Goal: Find specific page/section: Find specific page/section

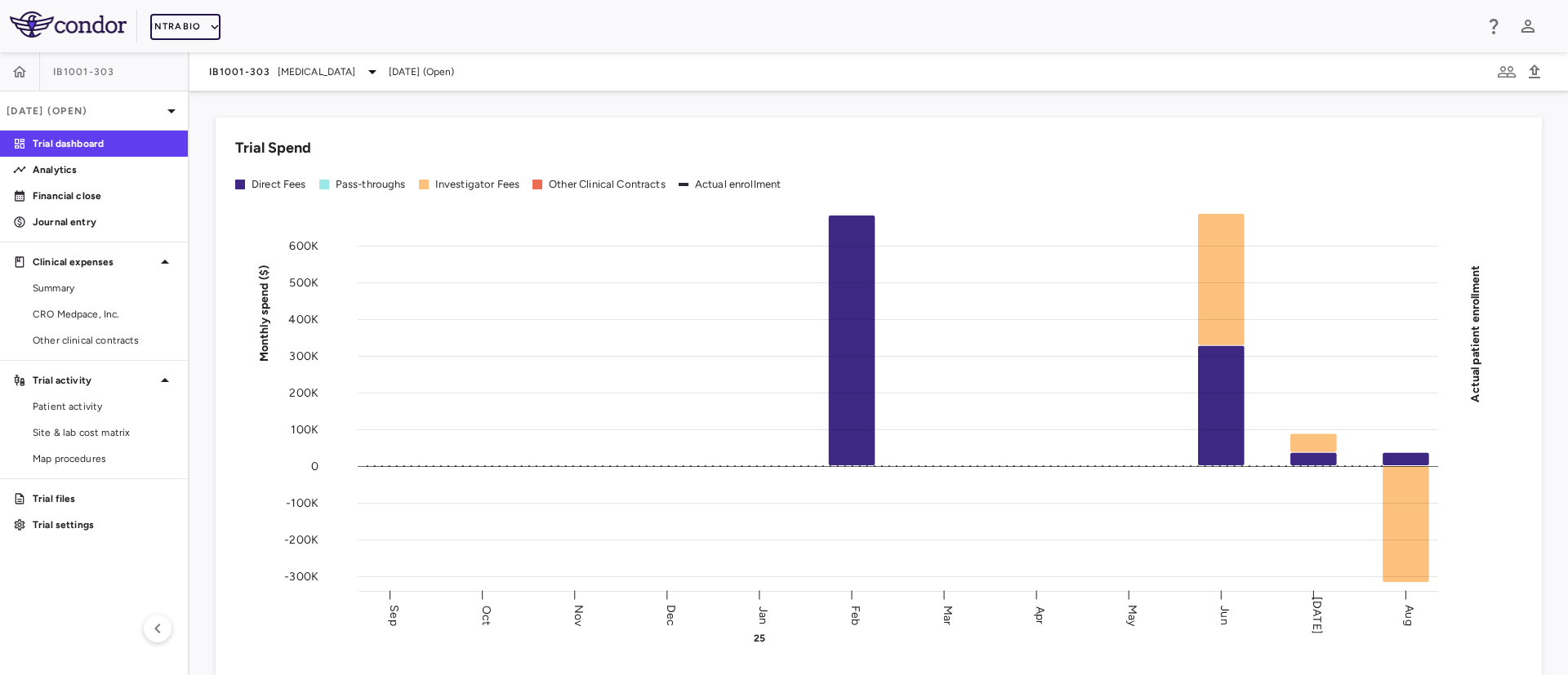
click at [196, 22] on button "IntraBio" at bounding box center [185, 27] width 70 height 26
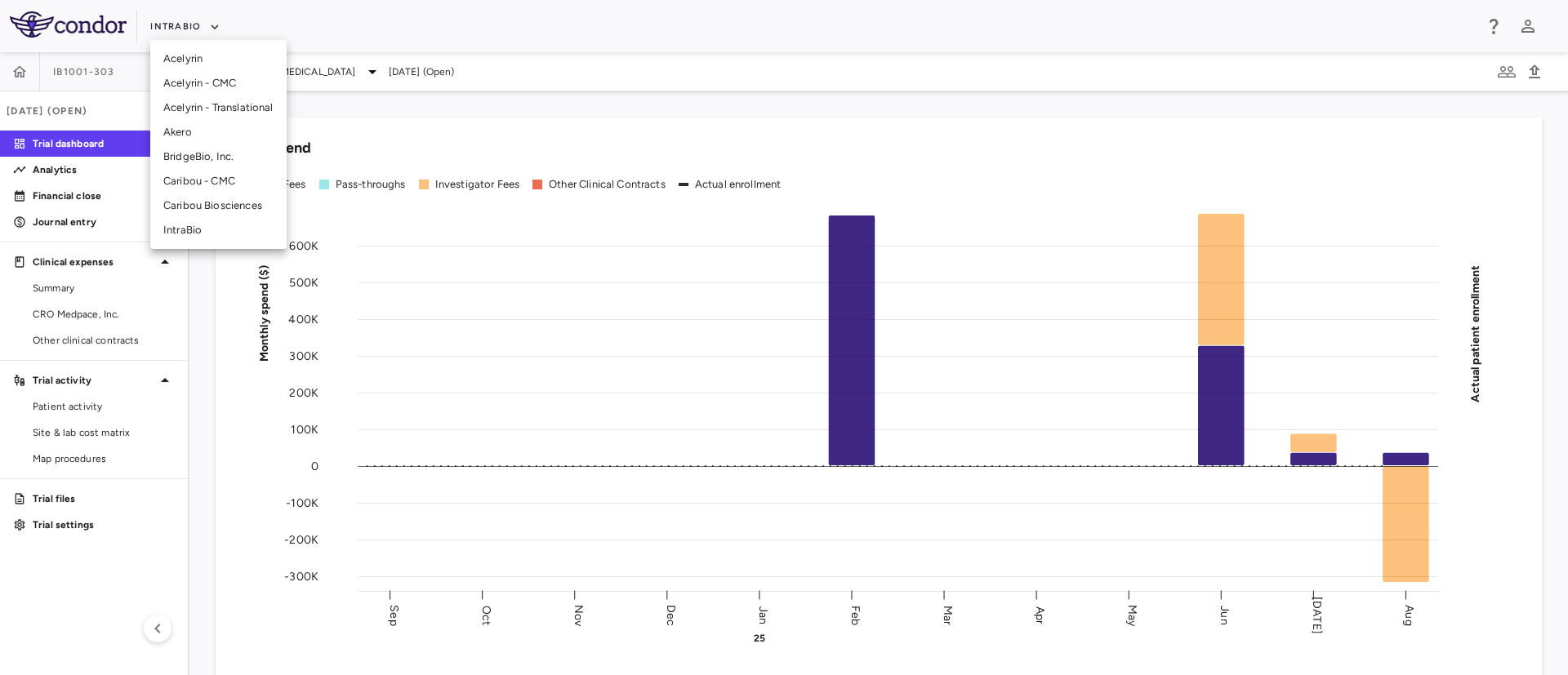
click at [198, 158] on li "BridgeBio, Inc." at bounding box center [218, 157] width 137 height 25
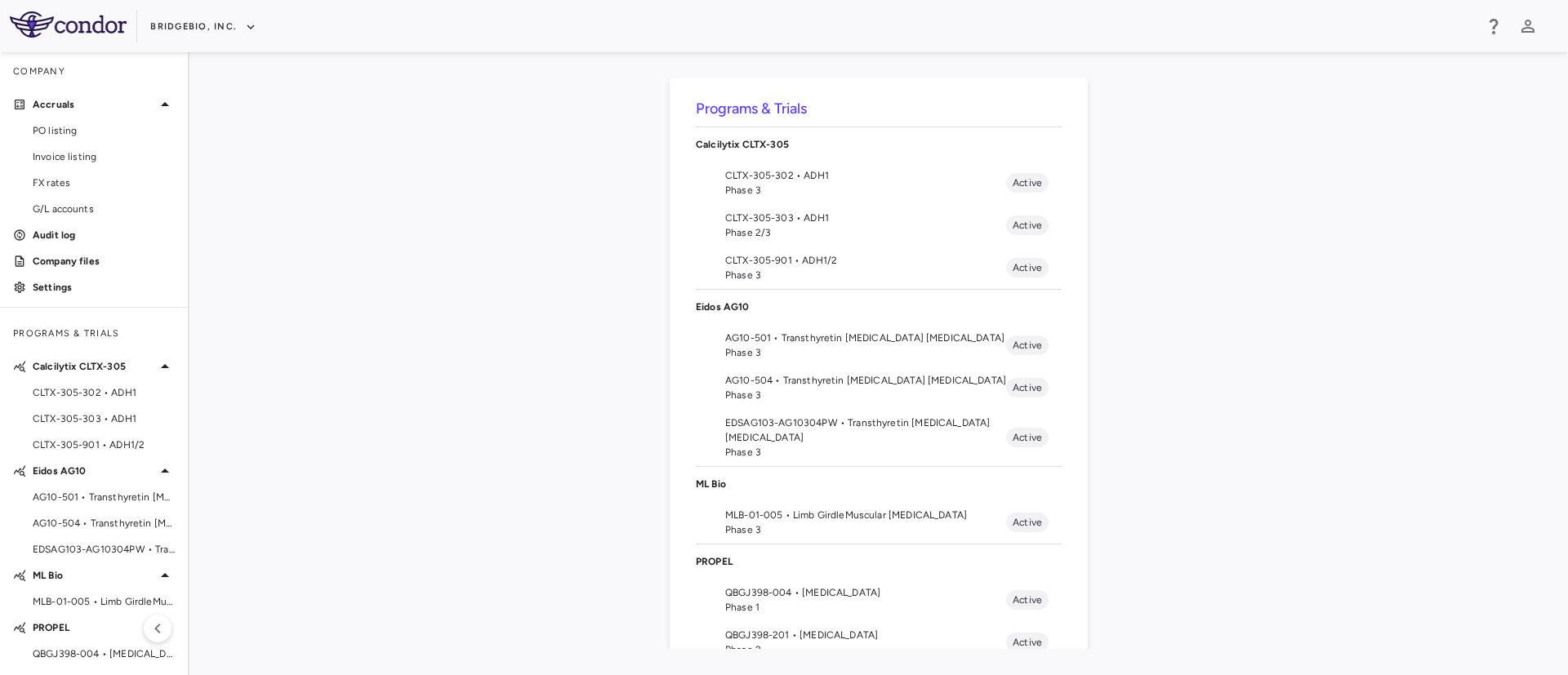
click at [205, 486] on div "Programs & Trials Calcilytix CLTX-305 CLTX-305-302 • ADH1 Phase 3 Active CLTX-3…" at bounding box center [879, 363] width 1379 height 623
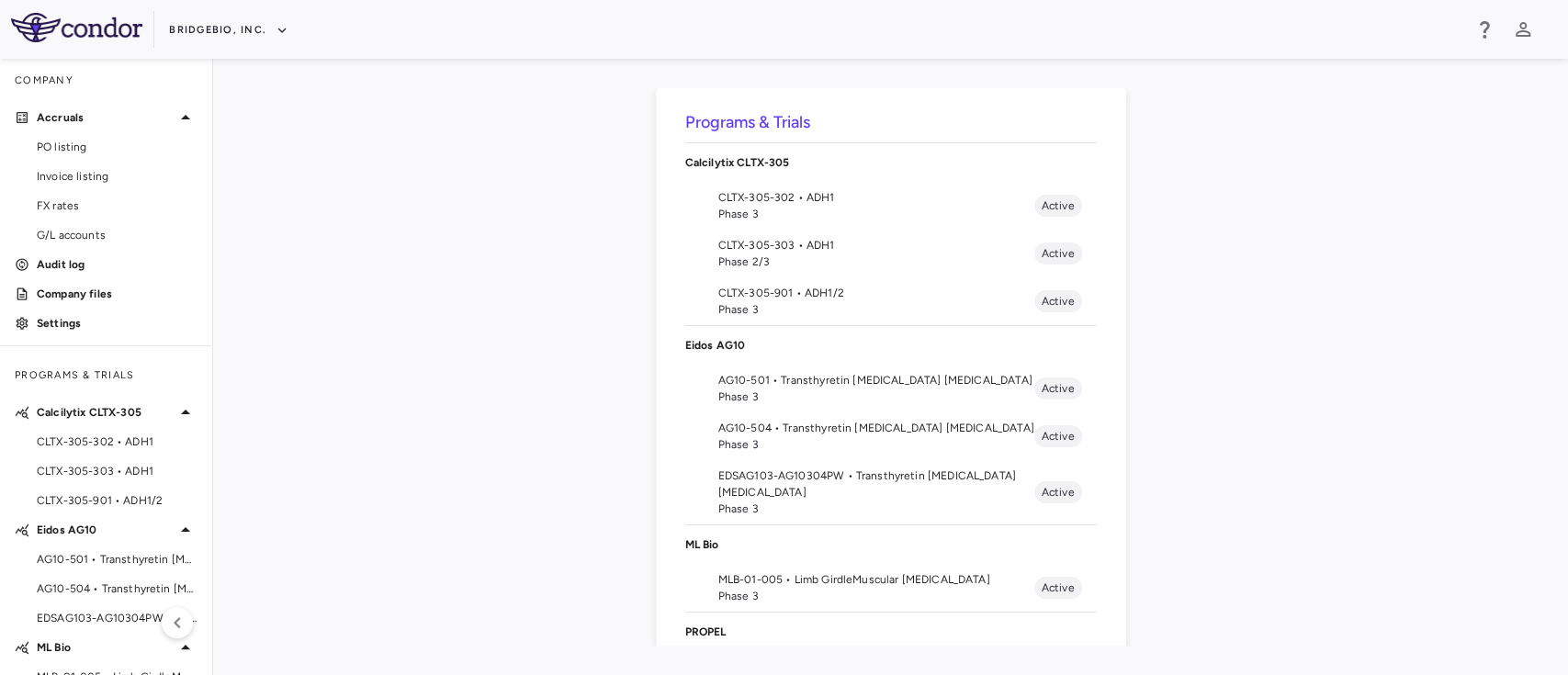
drag, startPoint x: 1762, startPoint y: 0, endPoint x: 445, endPoint y: 357, distance: 1364.5
click at [445, 357] on div "Programs & Trials Calcilytix CLTX-305 CLTX-305-302 • ADH1 Phase 3 Active CLTX-3…" at bounding box center [891, 367] width 1296 height 558
drag, startPoint x: 1002, startPoint y: 114, endPoint x: 914, endPoint y: 123, distance: 88.5
drag, startPoint x: 914, startPoint y: 123, endPoint x: 526, endPoint y: 239, distance: 405.0
click at [526, 239] on div "Programs & Trials Calcilytix CLTX-305 CLTX-305-302 • ADH1 Phase 3 Active CLTX-3…" at bounding box center [891, 367] width 1296 height 558
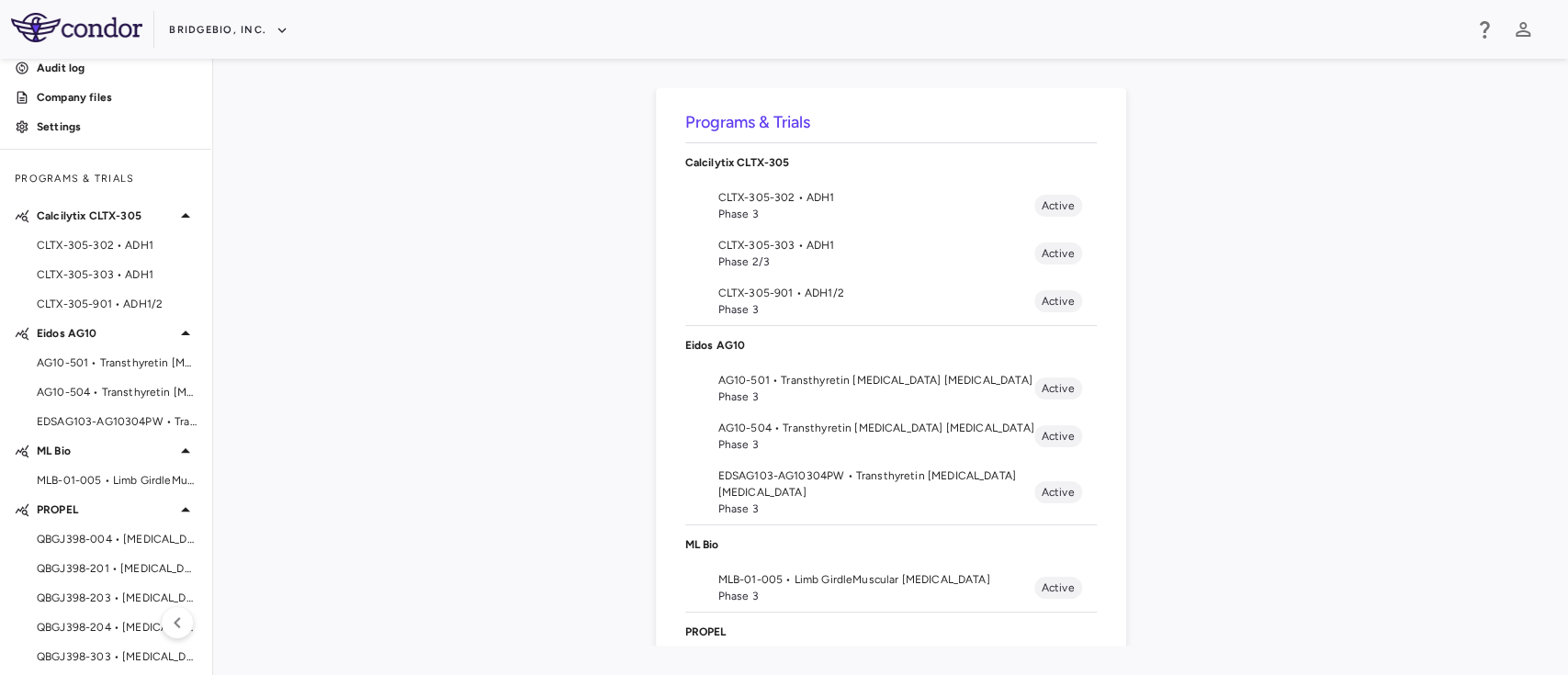
scroll to position [236, 0]
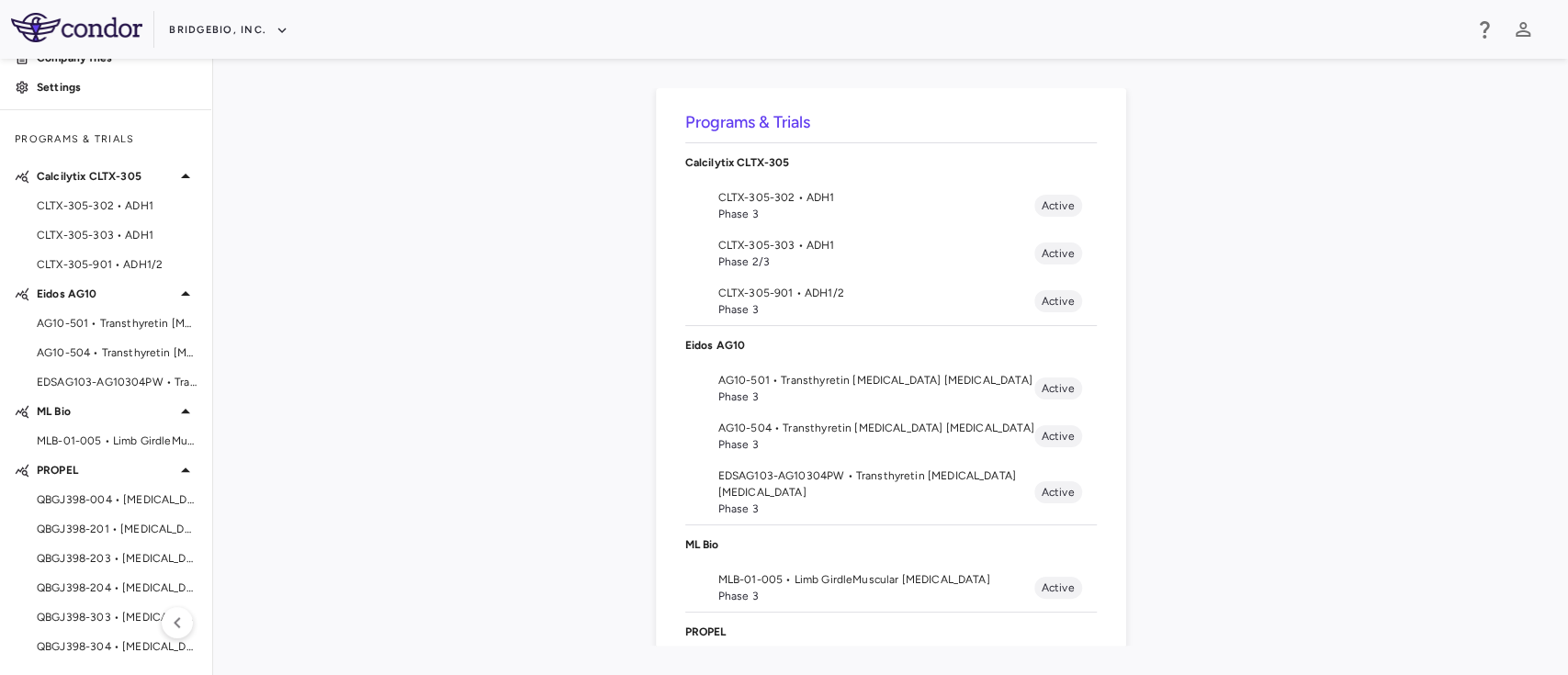
drag, startPoint x: 70, startPoint y: 469, endPoint x: 330, endPoint y: 569, distance: 278.6
click at [330, 569] on div "Programs & Trials Calcilytix CLTX-305 CLTX-305-302 • ADH1 Phase 3 Active CLTX-3…" at bounding box center [891, 367] width 1296 height 558
click at [178, 626] on icon "button" at bounding box center [177, 623] width 7 height 11
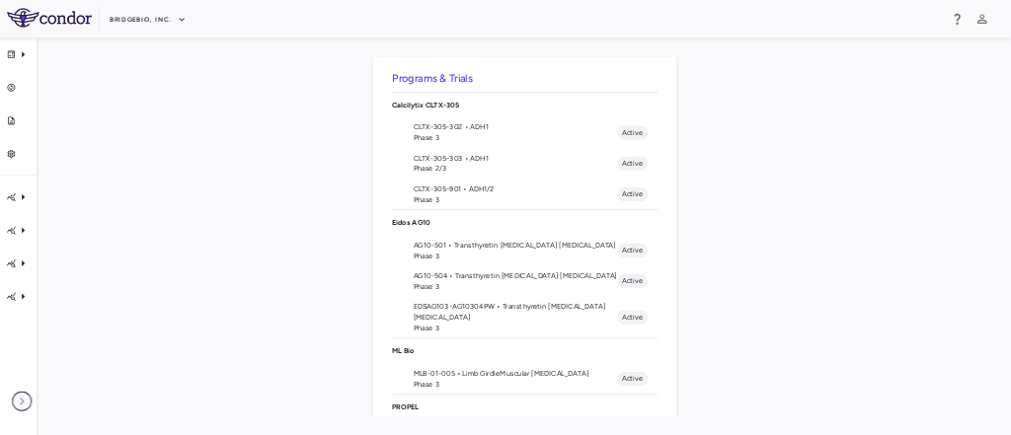
scroll to position [0, 0]
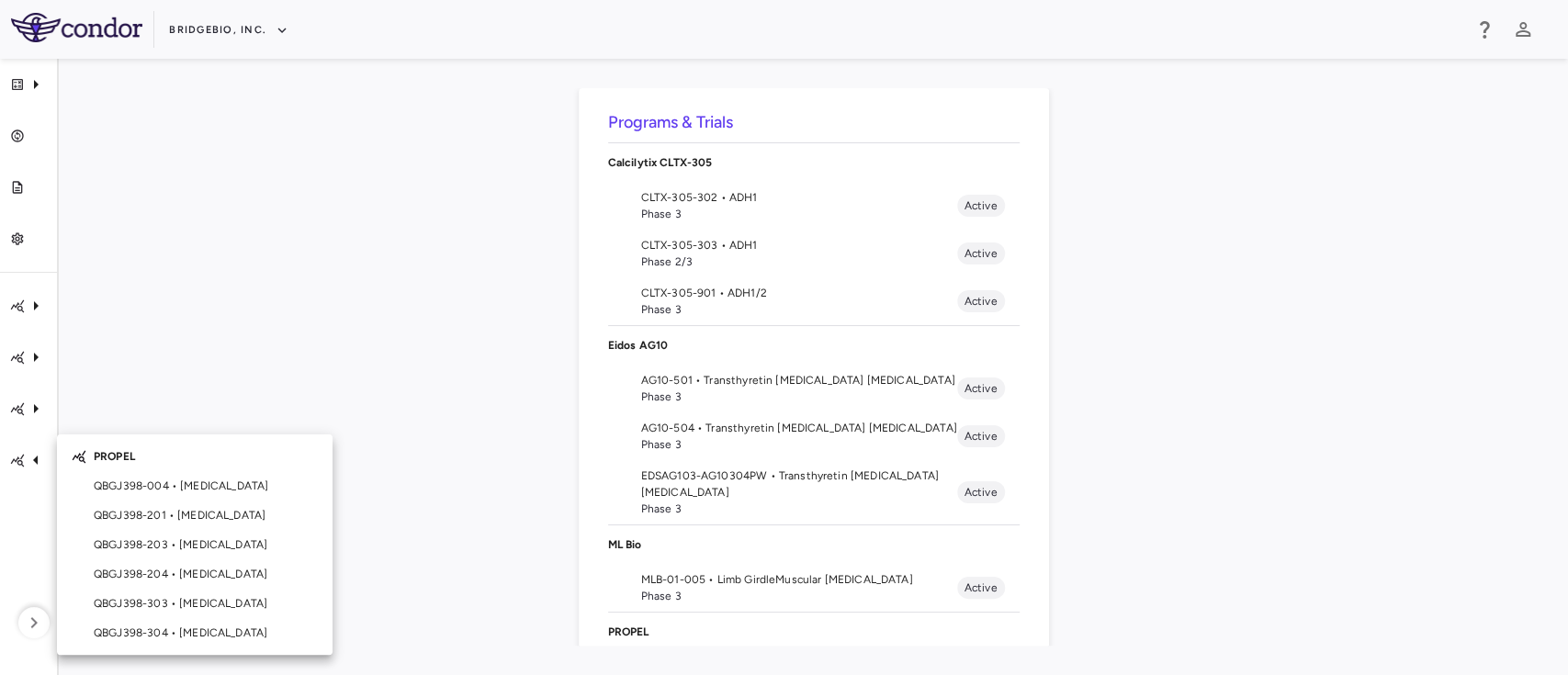
click at [432, 379] on div at bounding box center [784, 337] width 1568 height 675
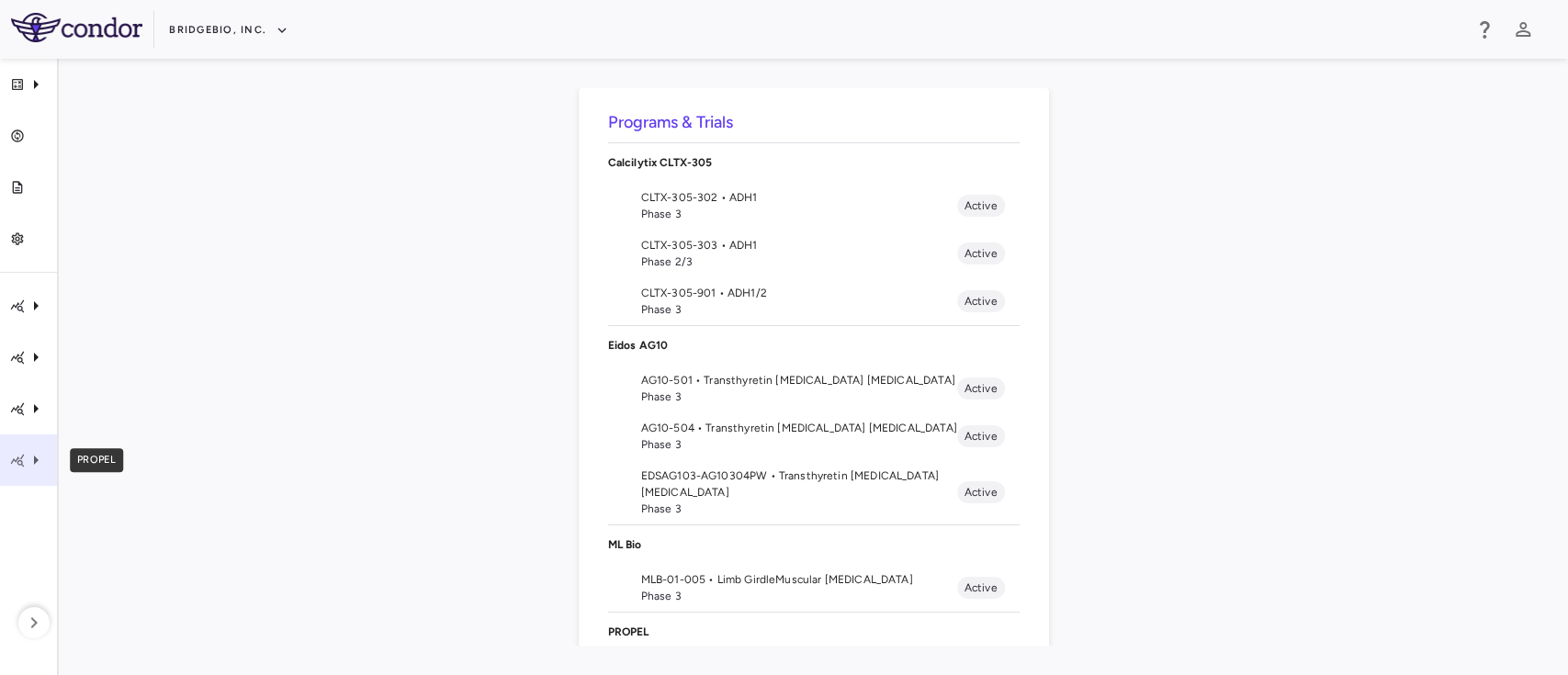
click at [44, 466] on icon "PROPEL" at bounding box center [36, 461] width 22 height 22
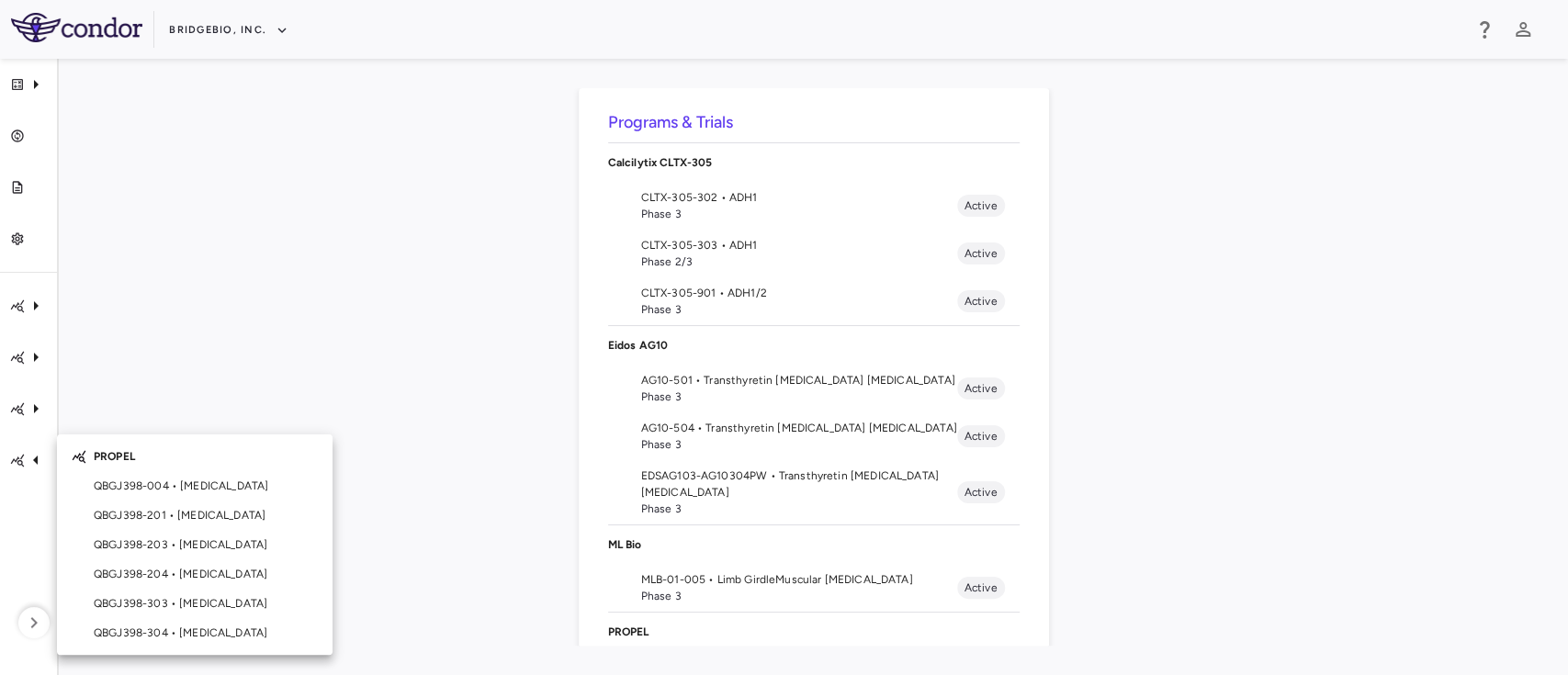
click at [35, 460] on div at bounding box center [784, 337] width 1568 height 675
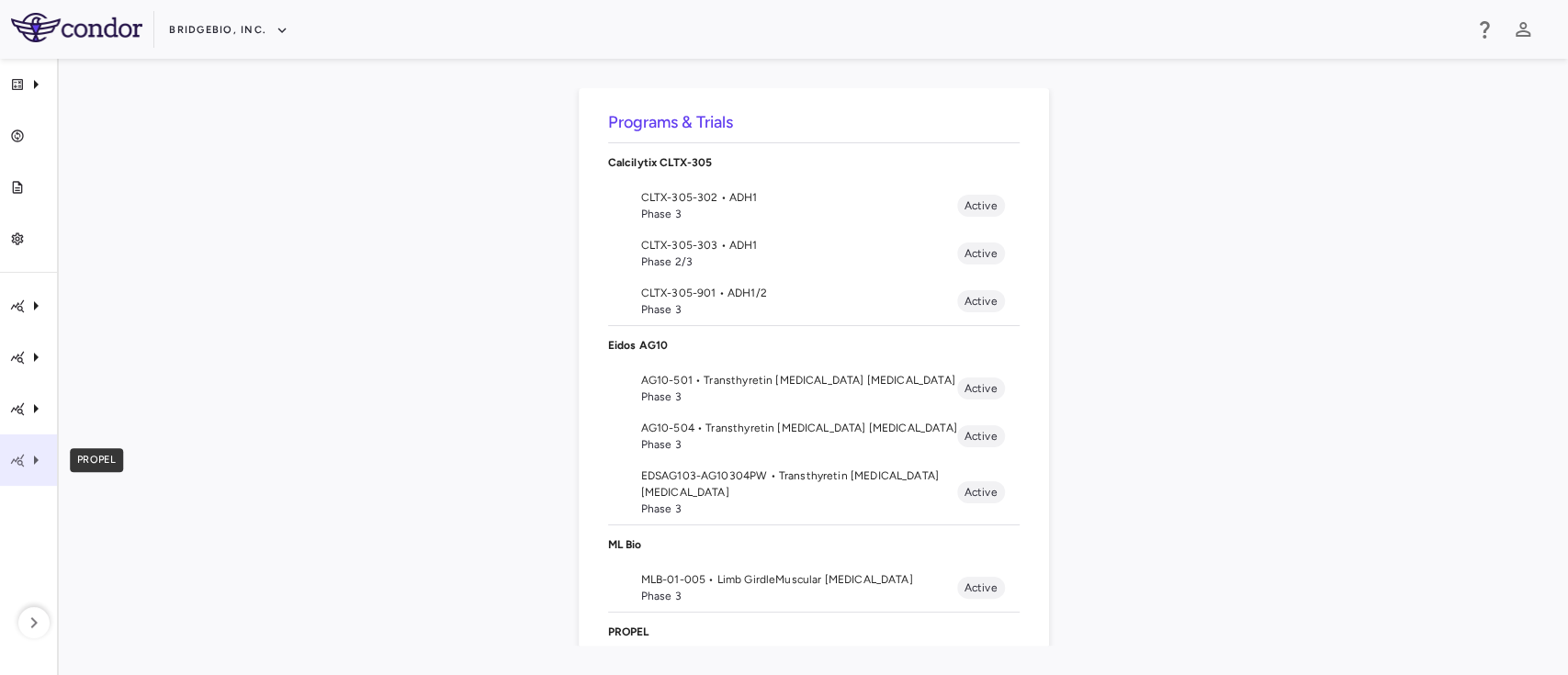
click at [39, 458] on icon "PROPEL" at bounding box center [36, 461] width 22 height 22
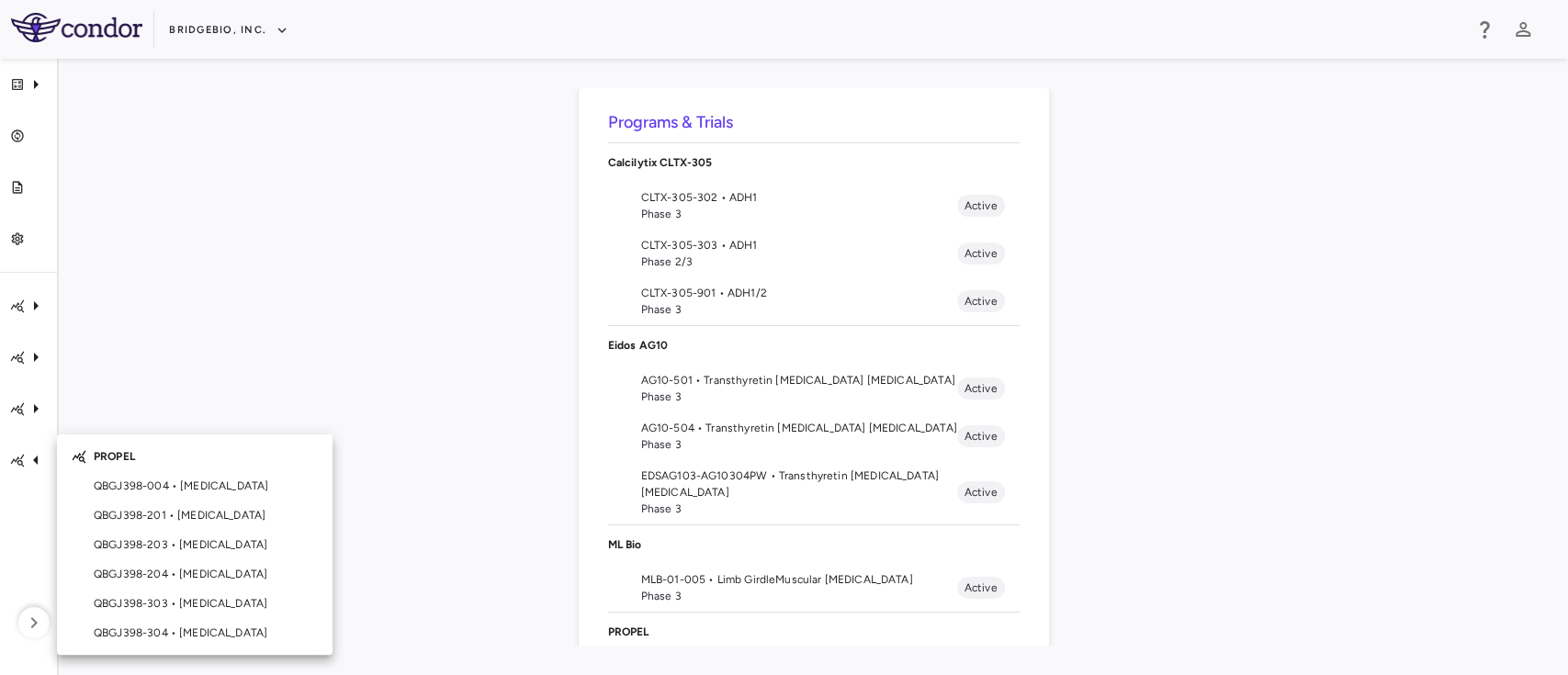
click at [206, 344] on div at bounding box center [784, 337] width 1568 height 675
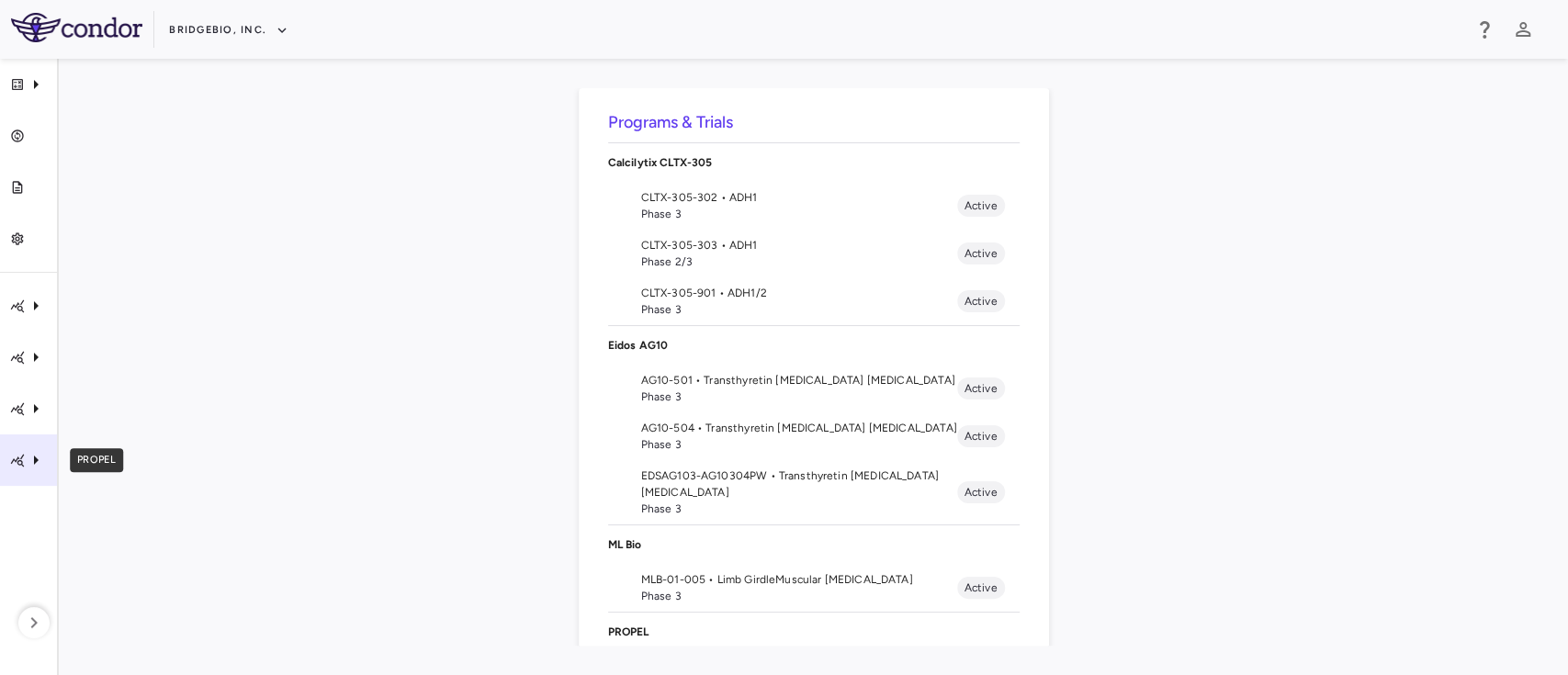
click at [36, 457] on icon "PROPEL" at bounding box center [36, 461] width 22 height 22
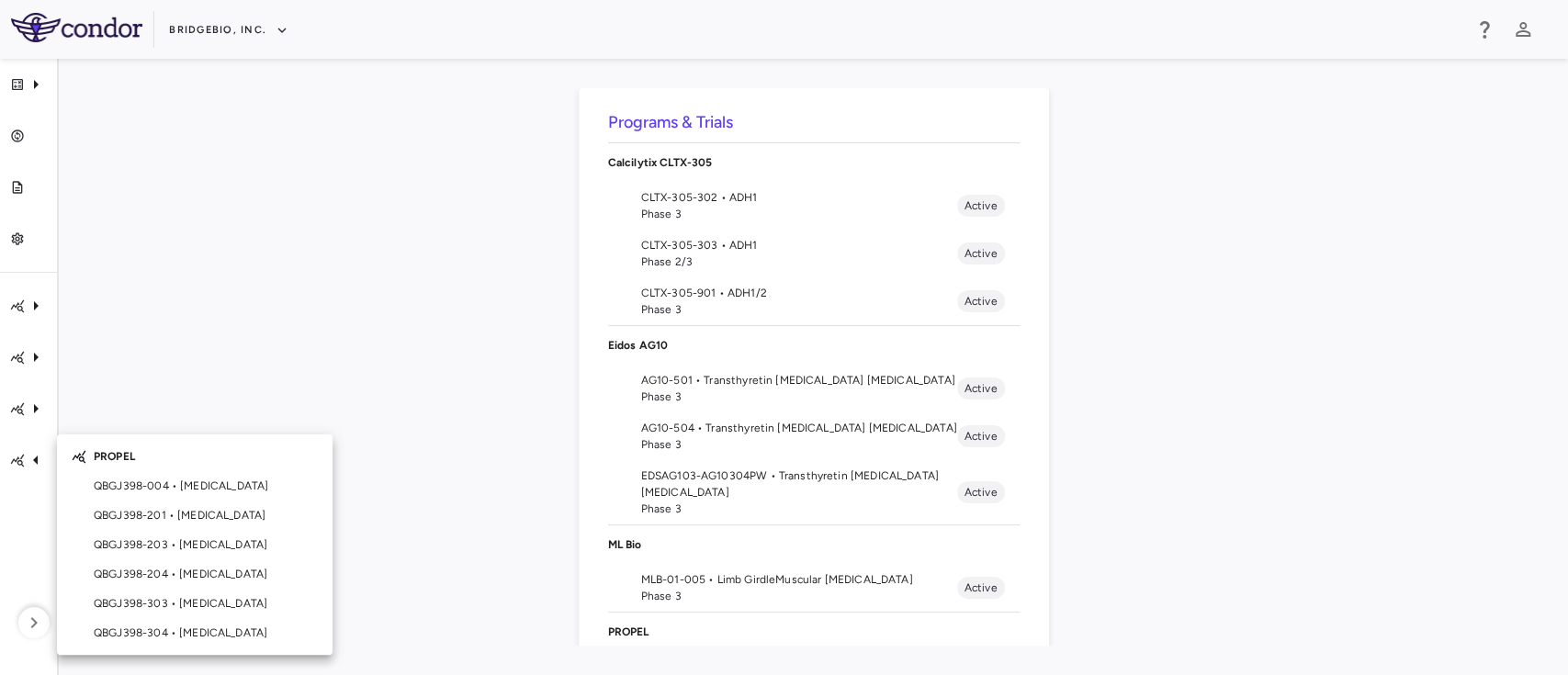
click at [34, 310] on div at bounding box center [784, 337] width 1568 height 675
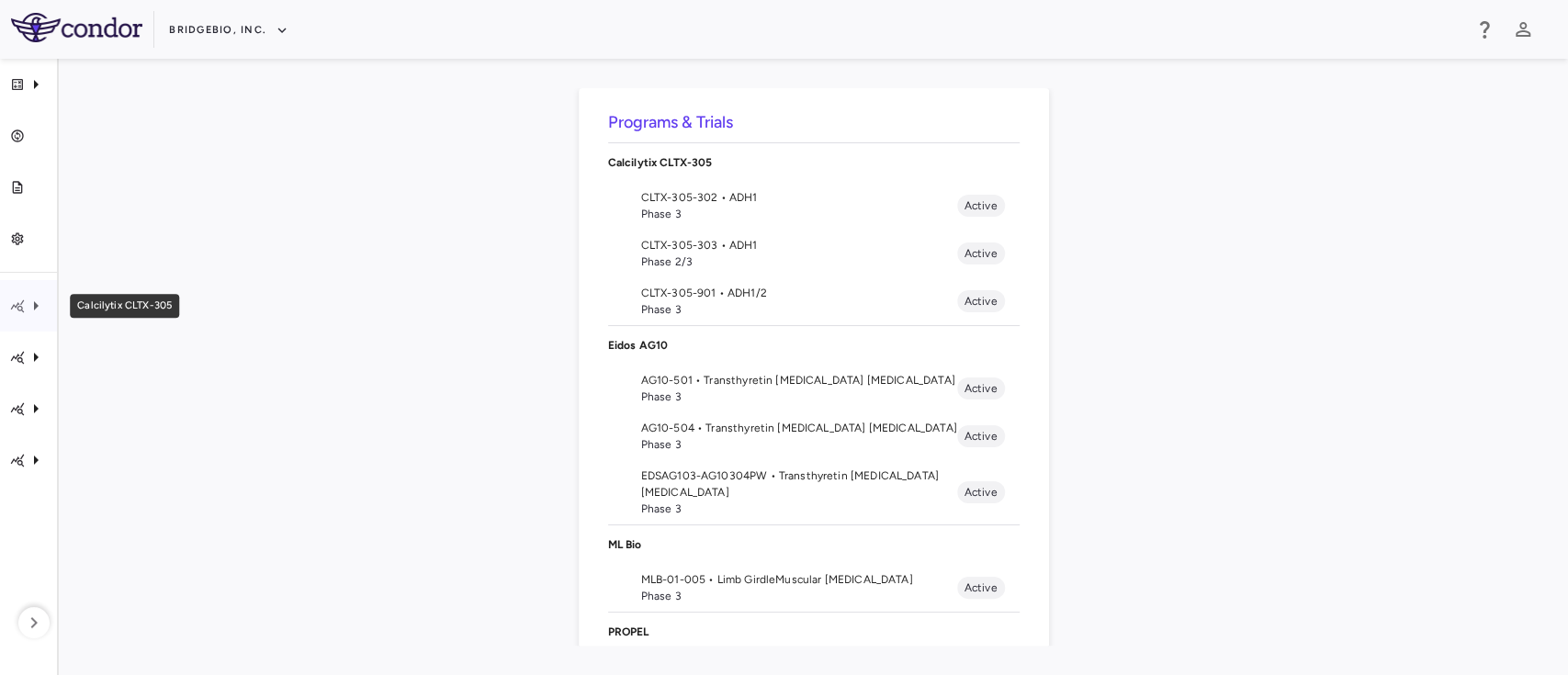
click at [34, 310] on icon "Calcilytix CLTX-305" at bounding box center [36, 306] width 22 height 22
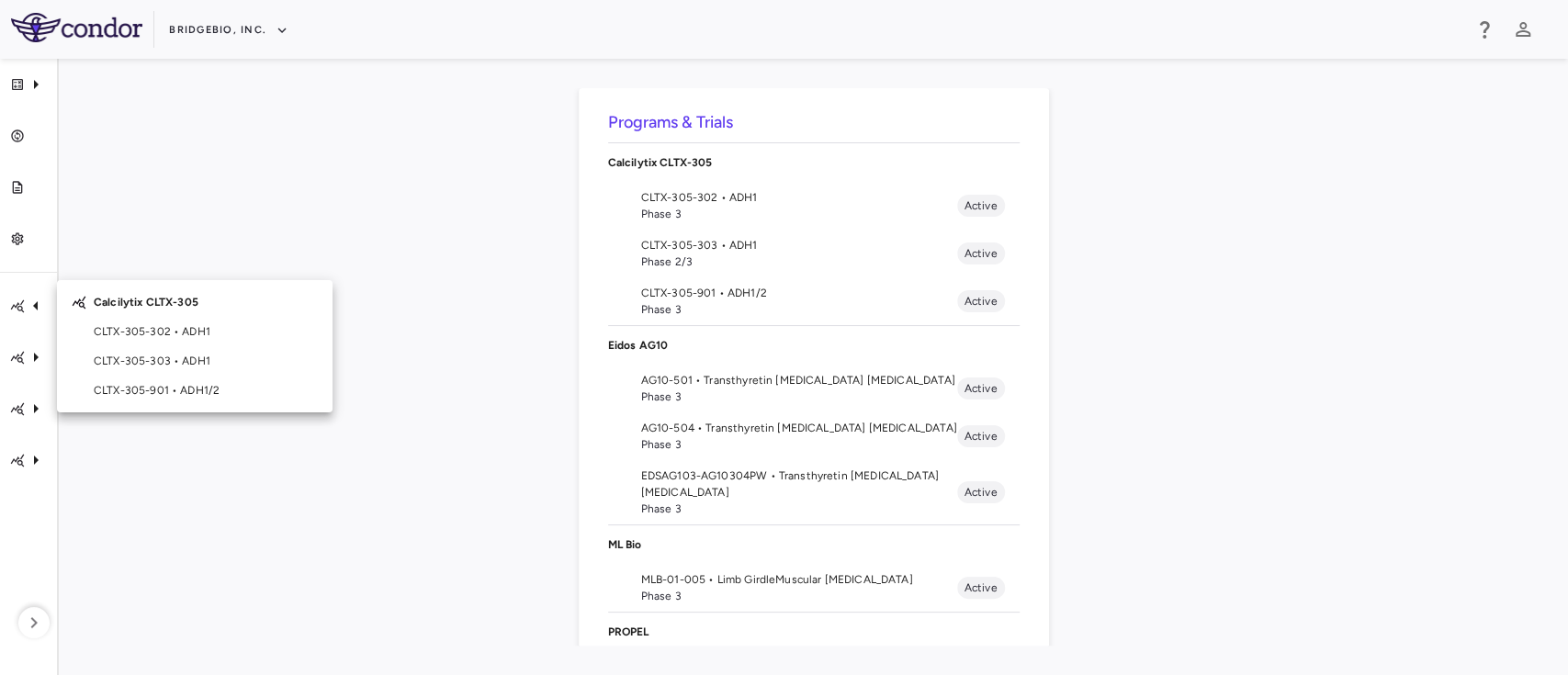
click at [36, 462] on div at bounding box center [784, 337] width 1568 height 675
click at [36, 462] on icon "PROPEL" at bounding box center [36, 461] width 22 height 22
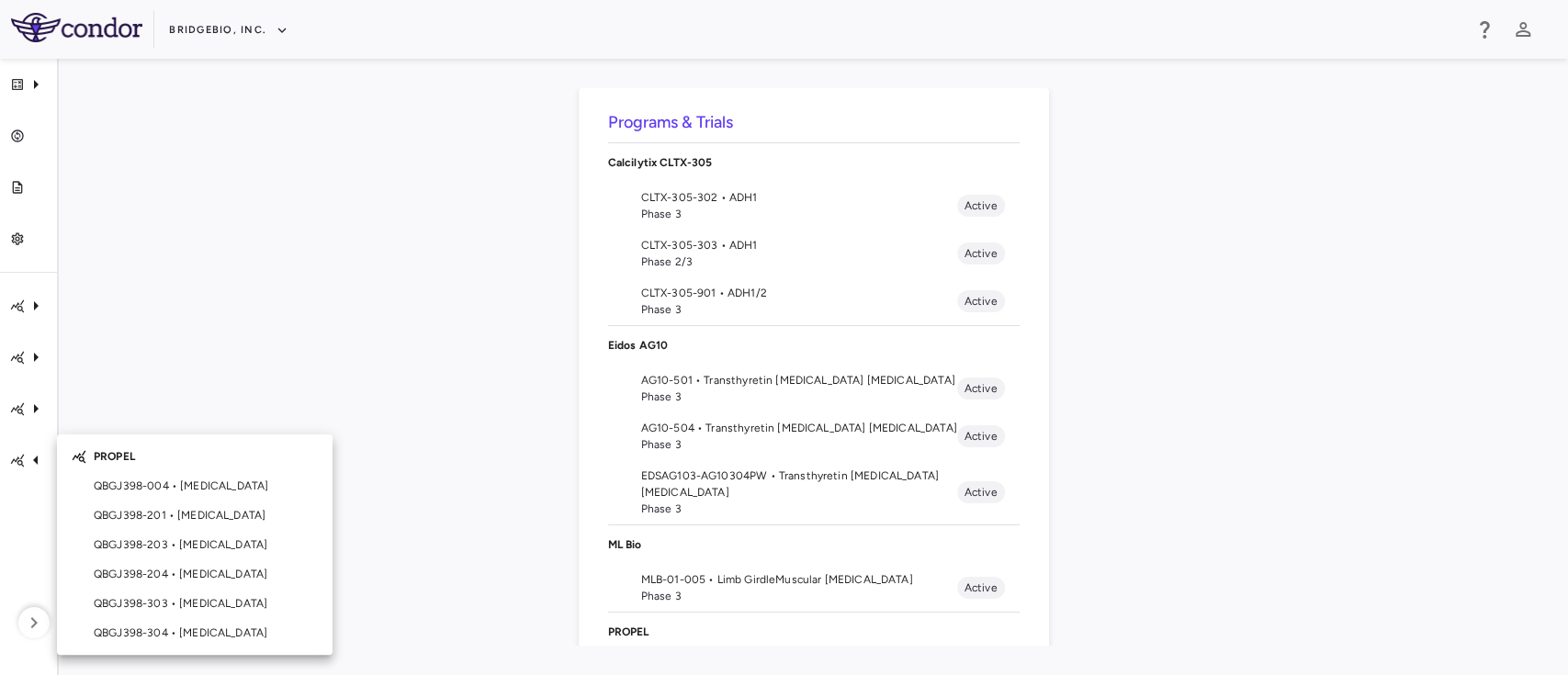
click at [212, 358] on div at bounding box center [784, 337] width 1568 height 675
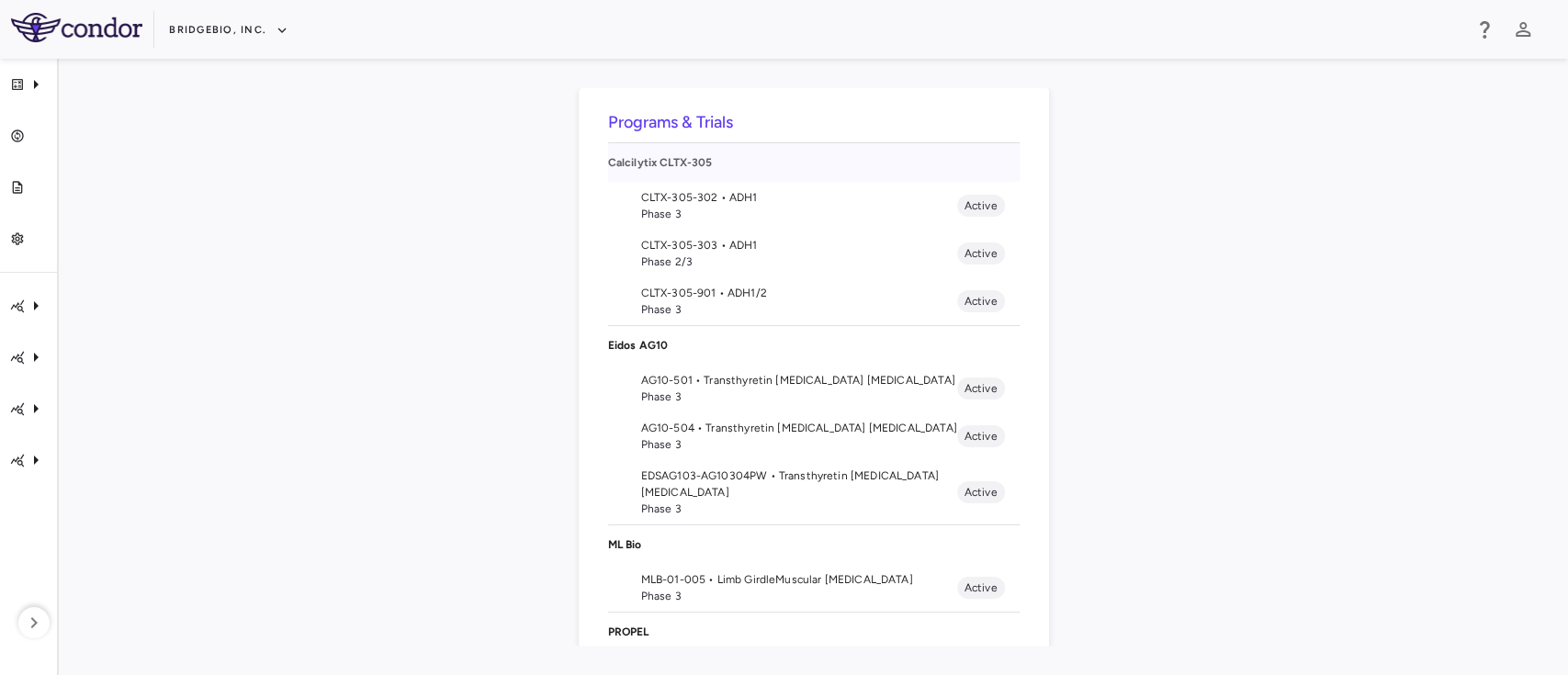
drag, startPoint x: 717, startPoint y: 160, endPoint x: 607, endPoint y: 170, distance: 110.5
click at [608, 170] on p "Calcilytix CLTX-305" at bounding box center [813, 163] width 411 height 17
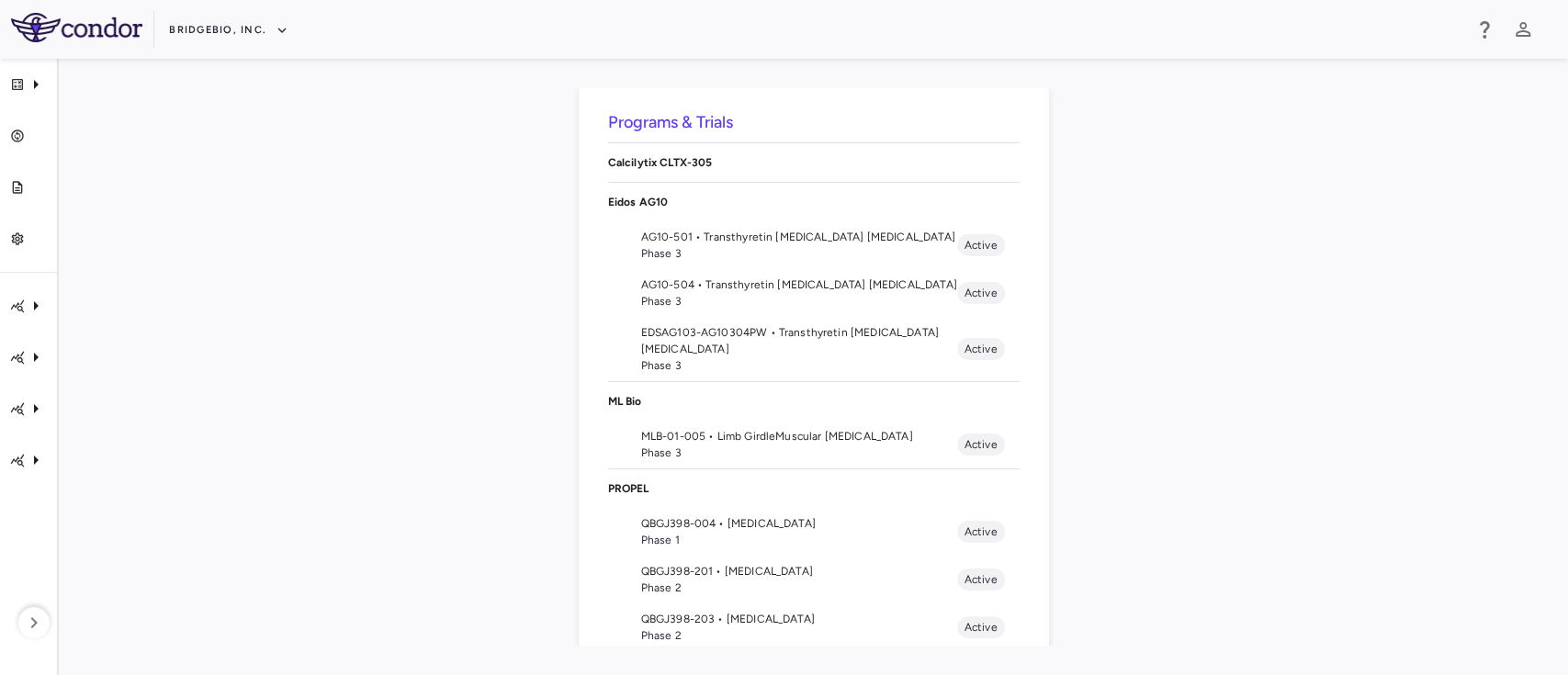
click at [622, 163] on p "Calcilytix CLTX-305" at bounding box center [813, 163] width 411 height 17
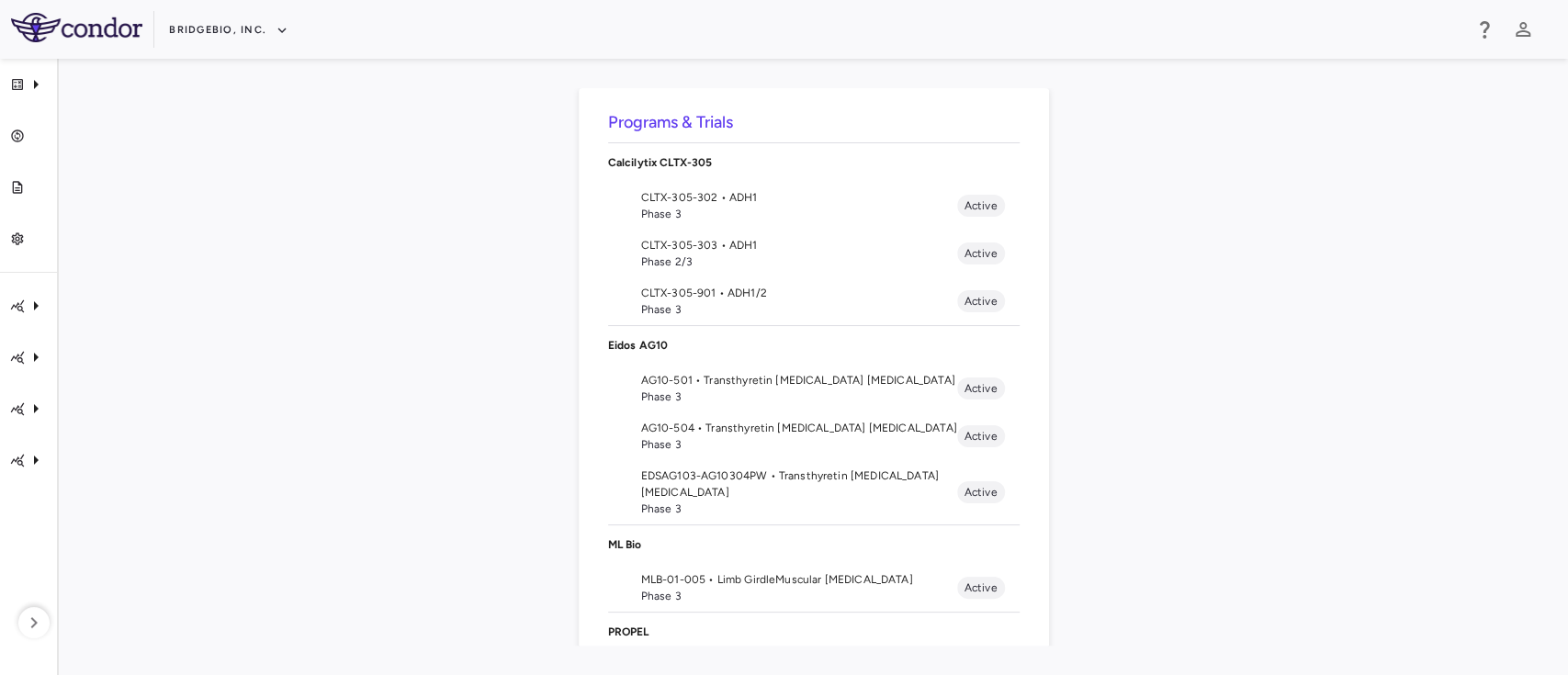
drag, startPoint x: 622, startPoint y: 163, endPoint x: 407, endPoint y: 224, distance: 223.5
click at [407, 224] on div "Programs & Trials Calcilytix CLTX-305 CLTX-305-302 • ADH1 Phase 3 Active CLTX-3…" at bounding box center [813, 367] width 1450 height 558
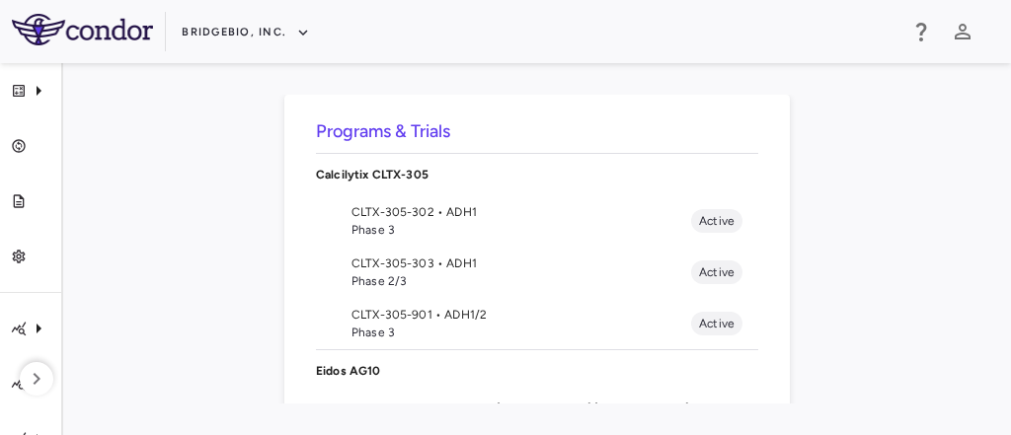
drag, startPoint x: 1312, startPoint y: 0, endPoint x: 166, endPoint y: 269, distance: 1177.2
click at [166, 269] on div "Programs & Trials Calcilytix CLTX-305 CLTX-305-302 • ADH1 Phase 3 Active CLTX-3…" at bounding box center [537, 249] width 884 height 309
click at [482, 205] on span "CLTX-305-302 • ADH1" at bounding box center [521, 212] width 340 height 18
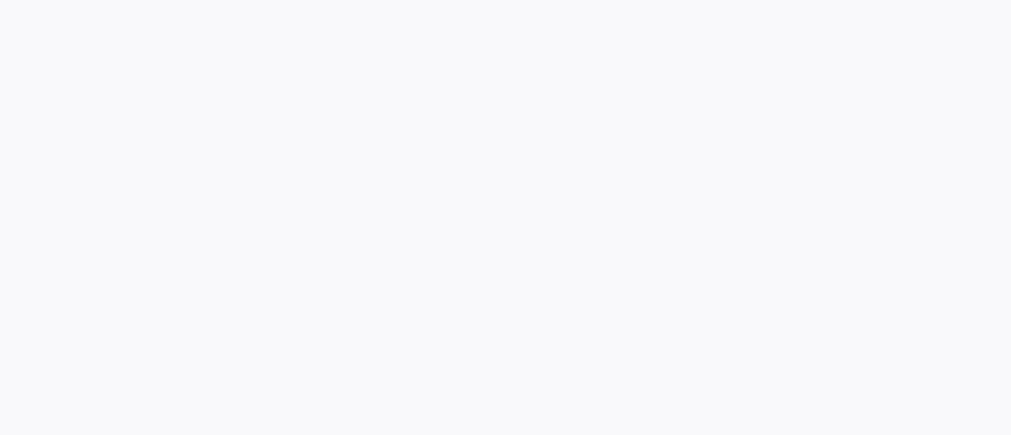
click at [482, 205] on div at bounding box center [505, 217] width 1011 height 435
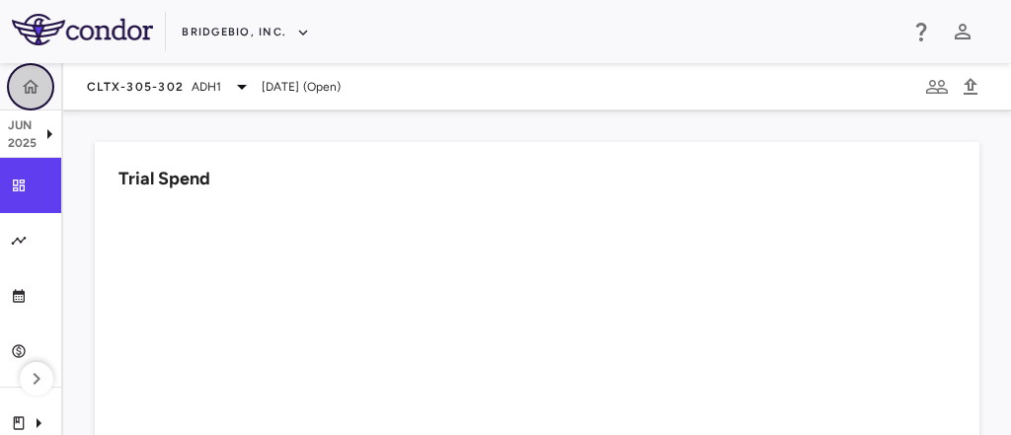
click at [32, 90] on icon "button" at bounding box center [31, 87] width 20 height 20
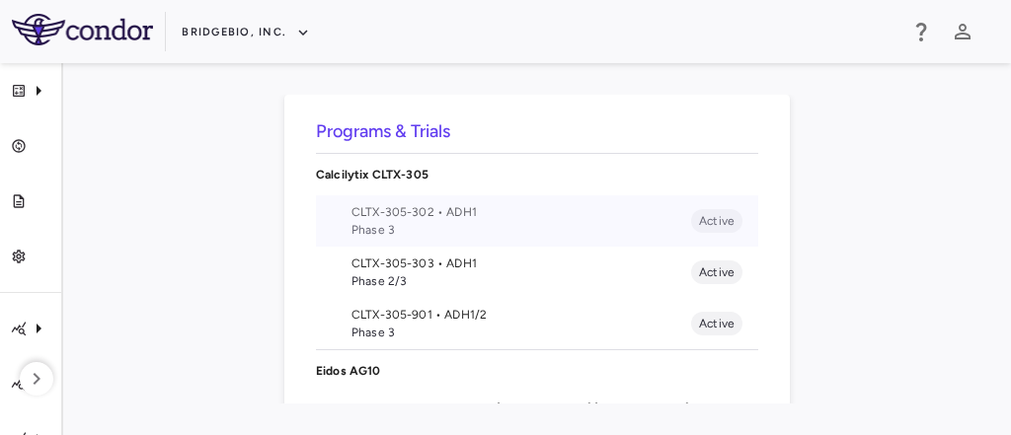
drag, startPoint x: 479, startPoint y: 211, endPoint x: 355, endPoint y: 215, distance: 123.4
click at [355, 215] on span "CLTX-305-302 • ADH1" at bounding box center [521, 212] width 340 height 18
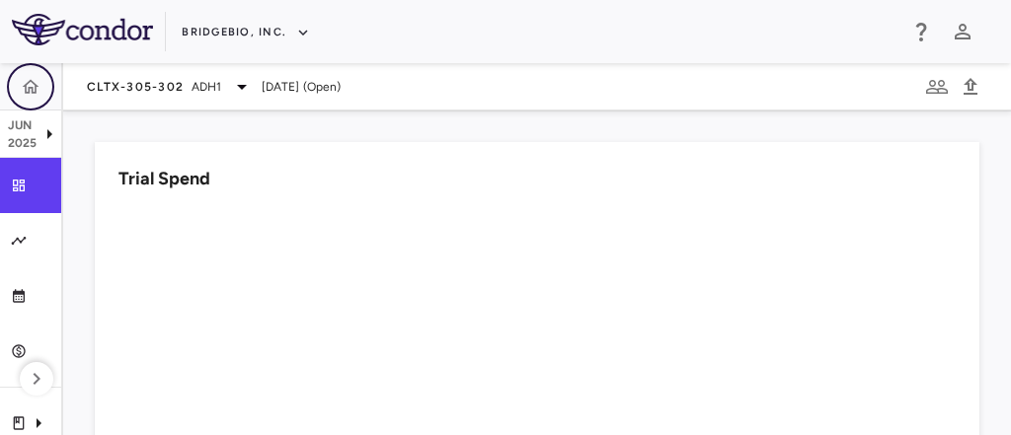
click at [22, 88] on icon "button" at bounding box center [31, 87] width 20 height 20
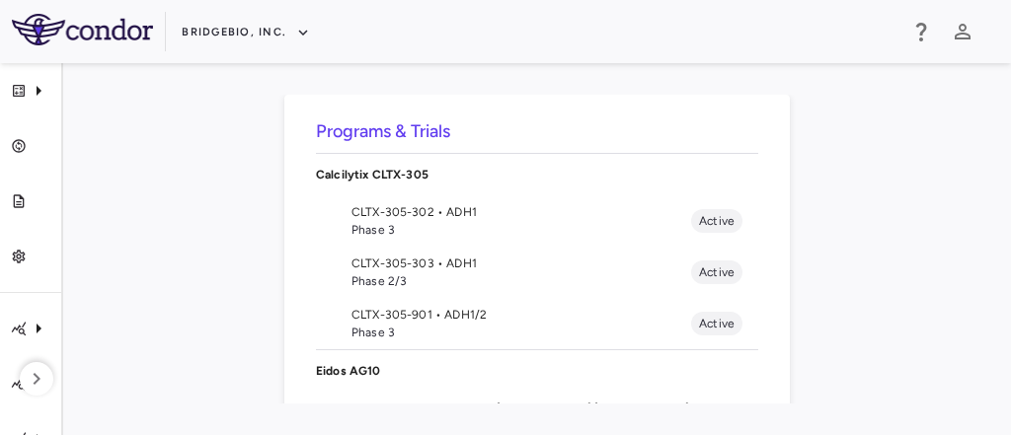
click at [898, 326] on div "Programs & Trials Calcilytix CLTX-305 CLTX-305-302 • ADH1 Phase 3 Active CLTX-3…" at bounding box center [537, 249] width 884 height 309
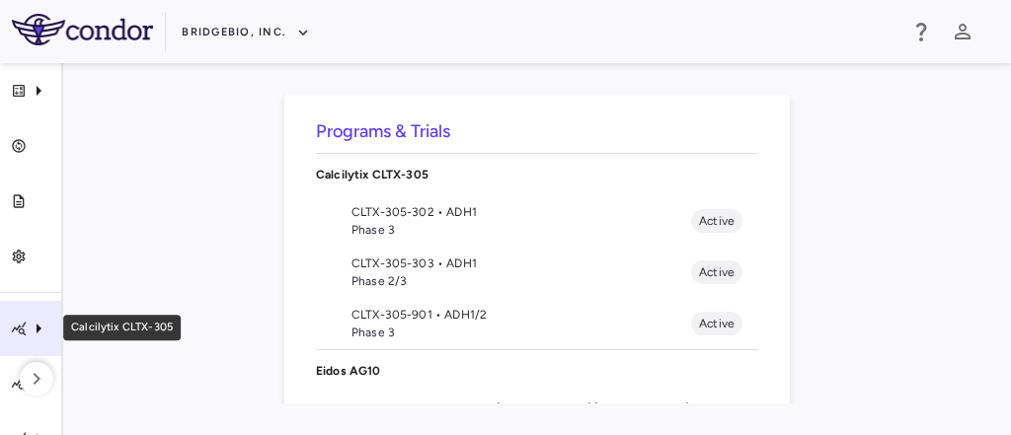
click at [27, 323] on icon "Calcilytix CLTX-305" at bounding box center [39, 329] width 24 height 24
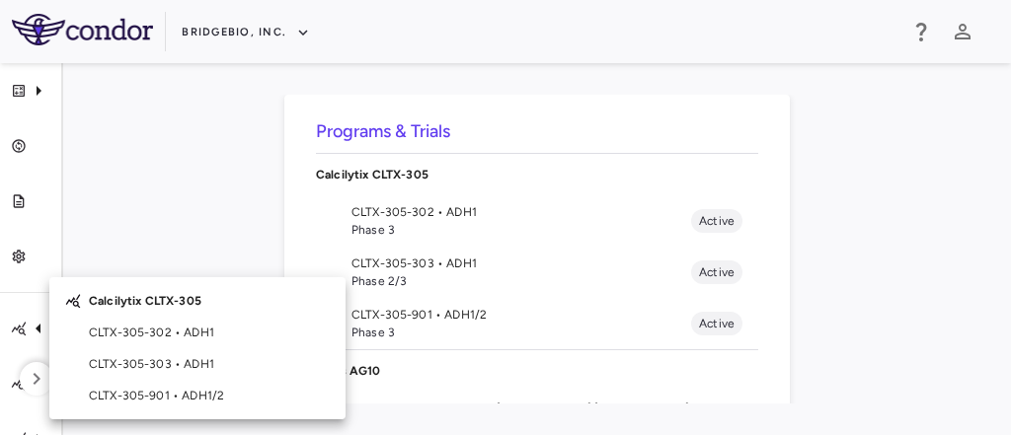
click at [174, 236] on div at bounding box center [505, 217] width 1011 height 435
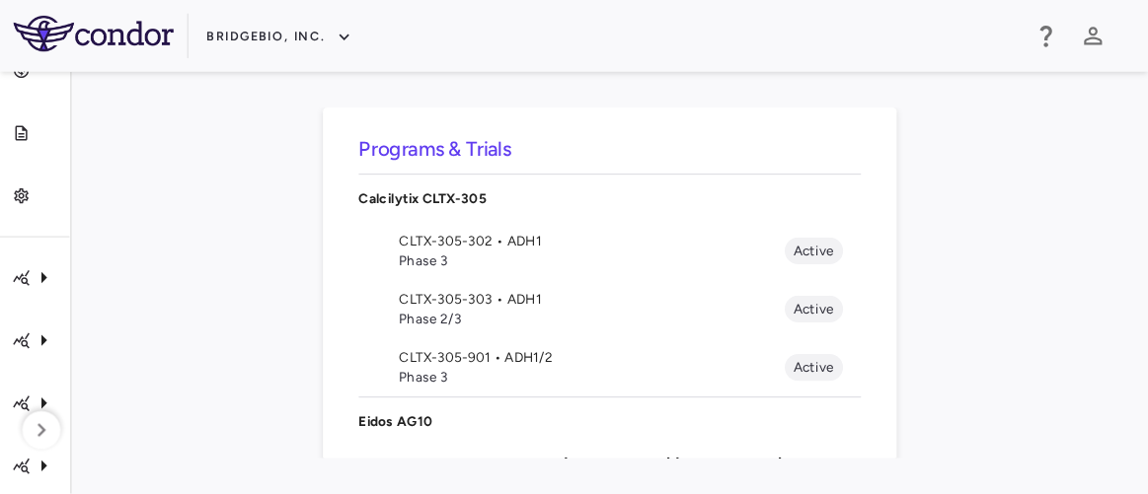
scroll to position [86, 0]
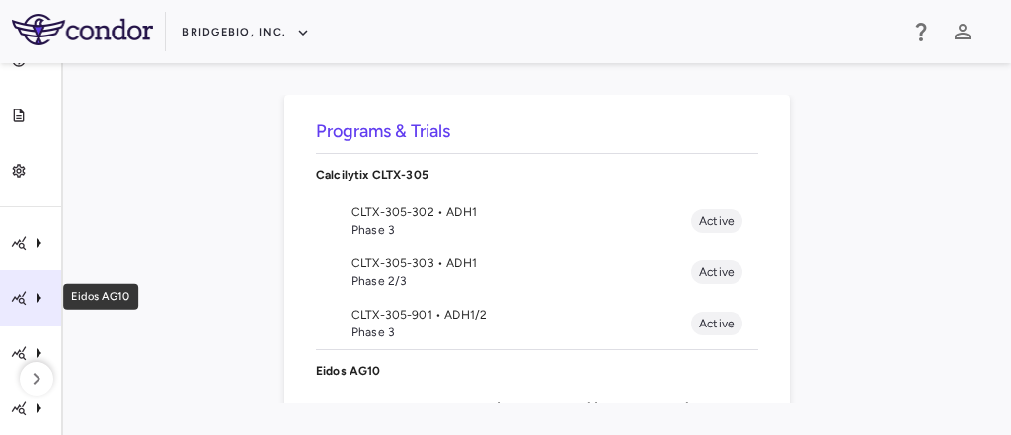
click at [37, 296] on icon "Eidos AG10" at bounding box center [39, 298] width 5 height 10
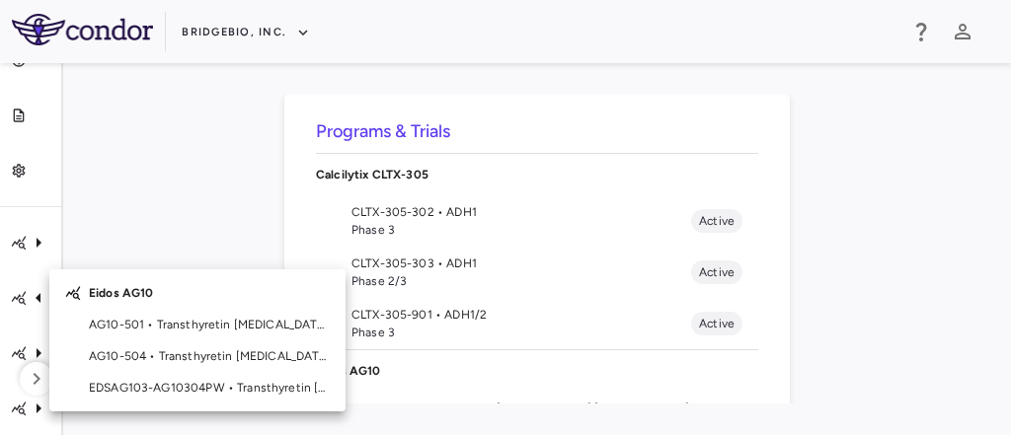
click at [176, 210] on div at bounding box center [505, 217] width 1011 height 435
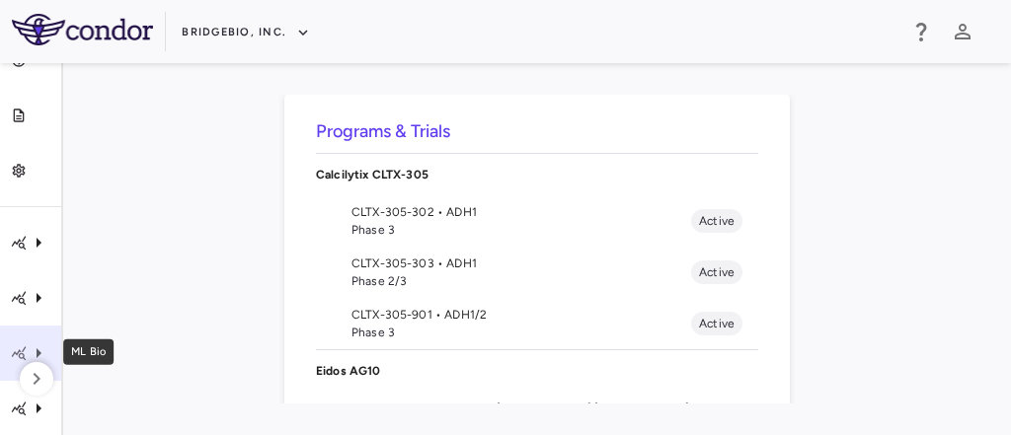
click at [28, 351] on icon "ML Bio" at bounding box center [39, 354] width 24 height 24
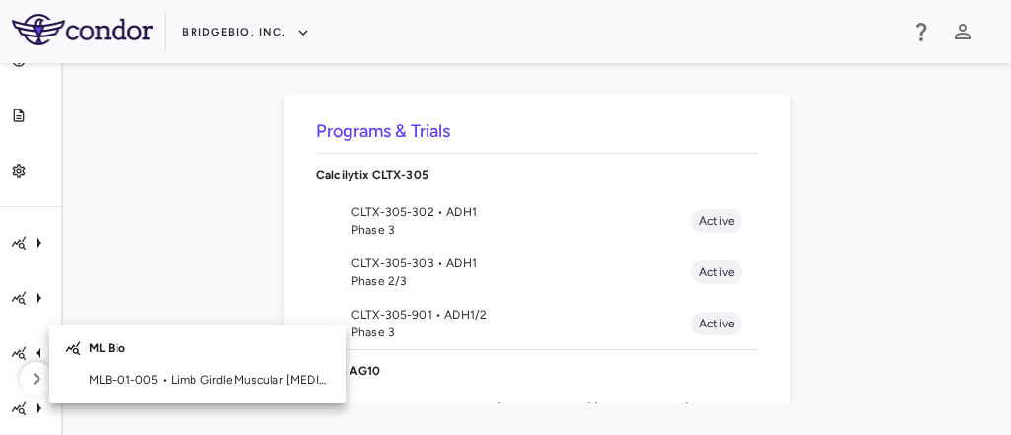
click at [30, 407] on div at bounding box center [505, 217] width 1011 height 435
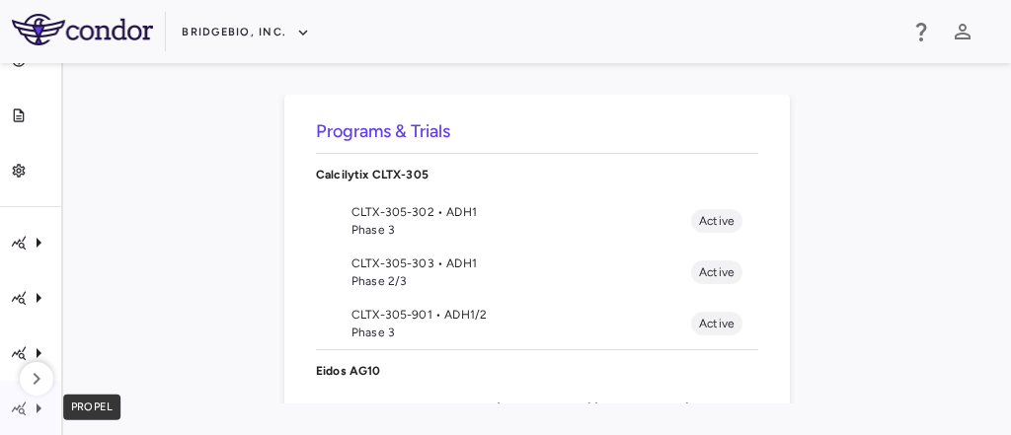
click at [30, 407] on icon "PROPEL" at bounding box center [39, 409] width 24 height 24
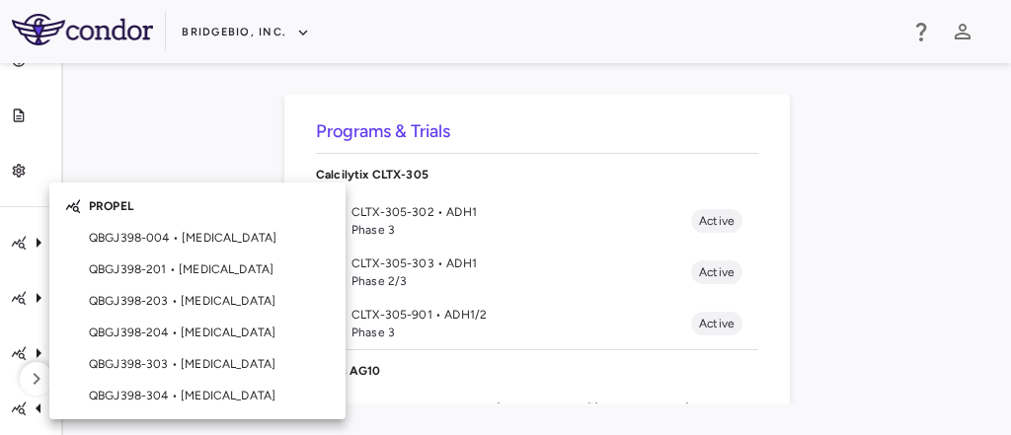
click at [148, 118] on div at bounding box center [505, 217] width 1011 height 435
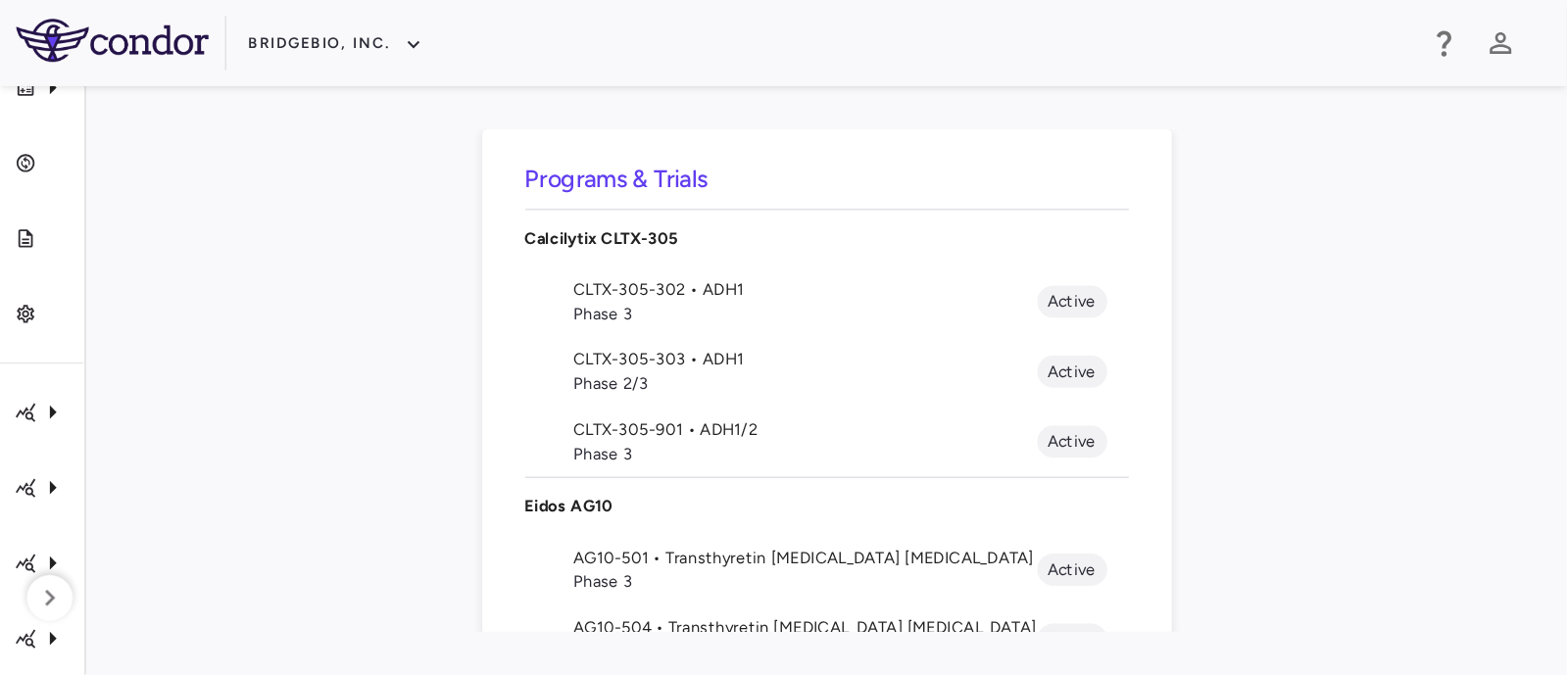
scroll to position [0, 0]
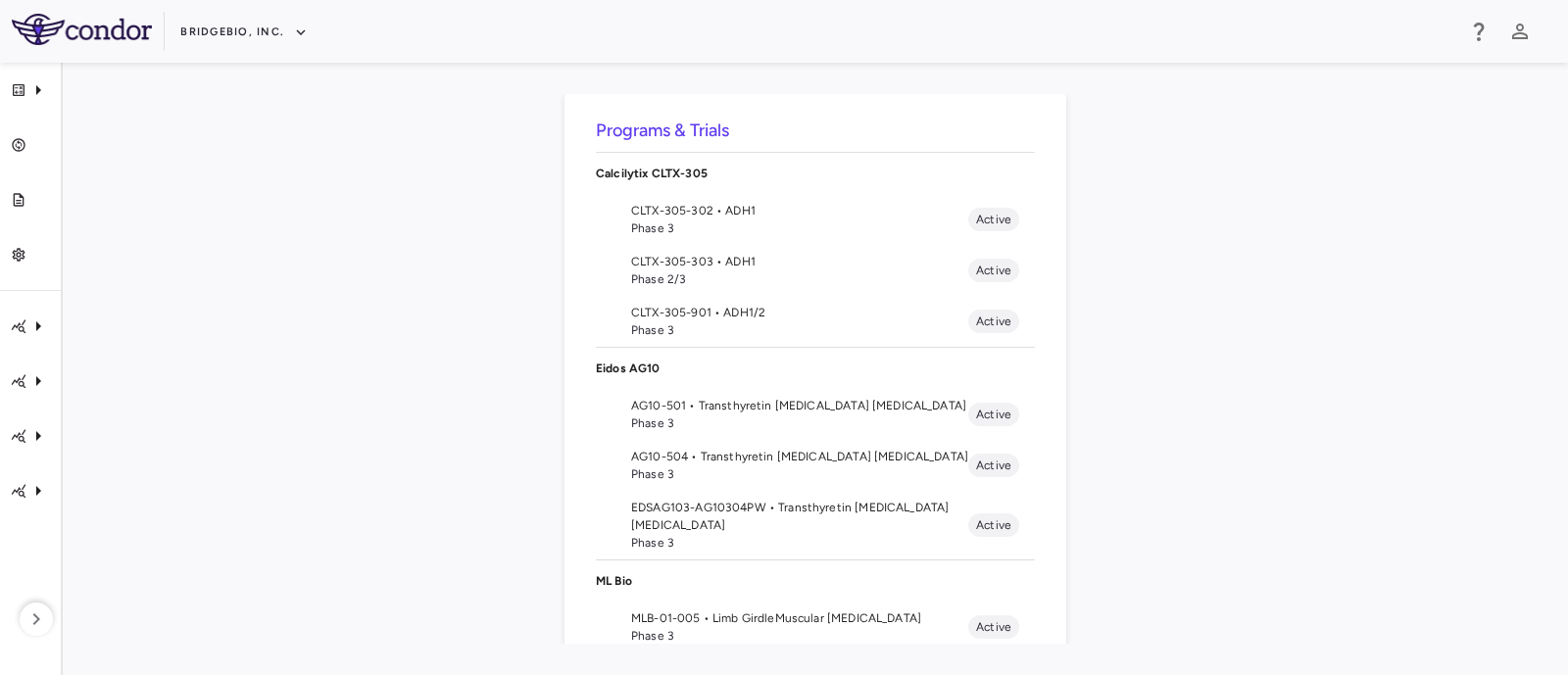
drag, startPoint x: 928, startPoint y: 1, endPoint x: 1106, endPoint y: 313, distance: 359.2
click at [1106, 313] on div "Programs & Trials Calcilytix CLTX-305 CLTX-305-302 • ADH1 Phase 3 Active CLTX-3…" at bounding box center [815, 369] width 1443 height 550
click at [39, 489] on icon "PROPEL" at bounding box center [39, 491] width 5 height 10
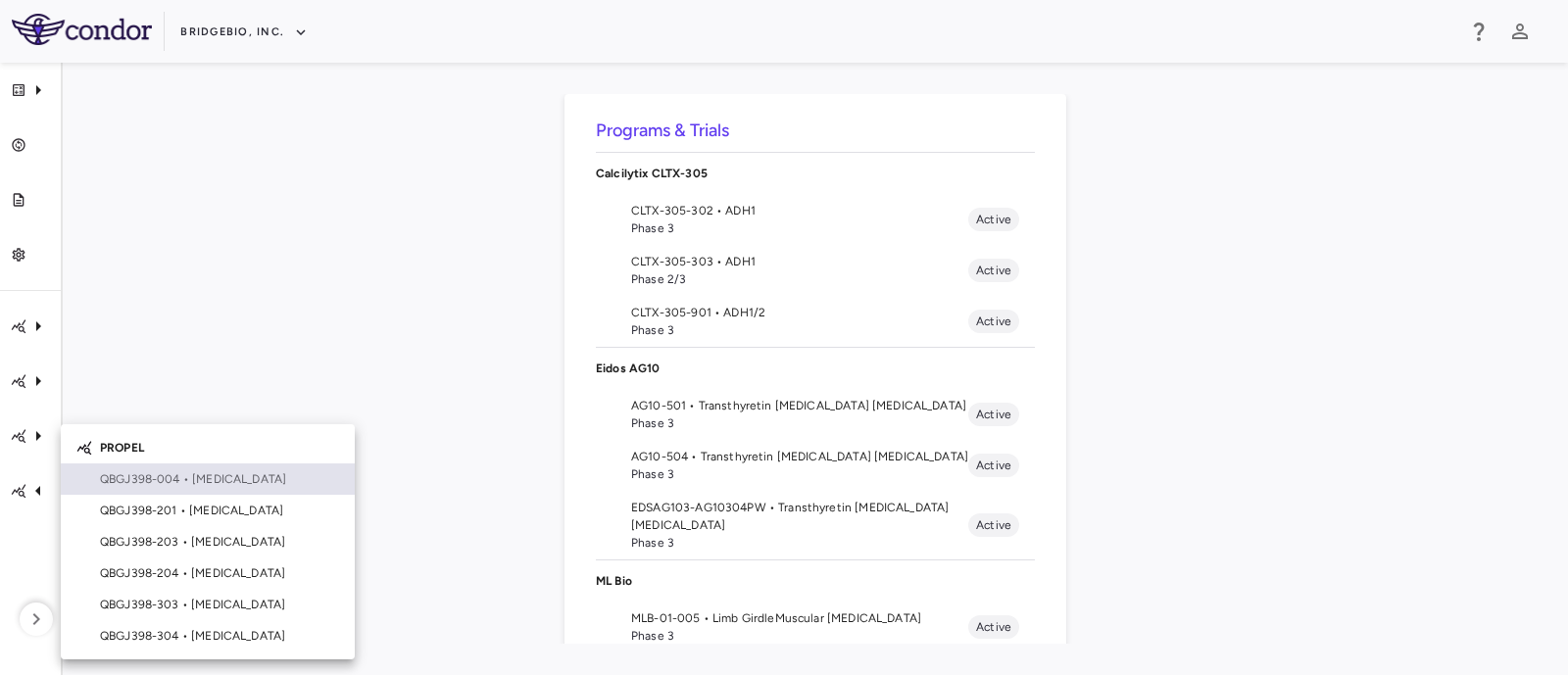
click at [203, 478] on span "QBGJ398-004 • [MEDICAL_DATA]" at bounding box center [219, 479] width 239 height 18
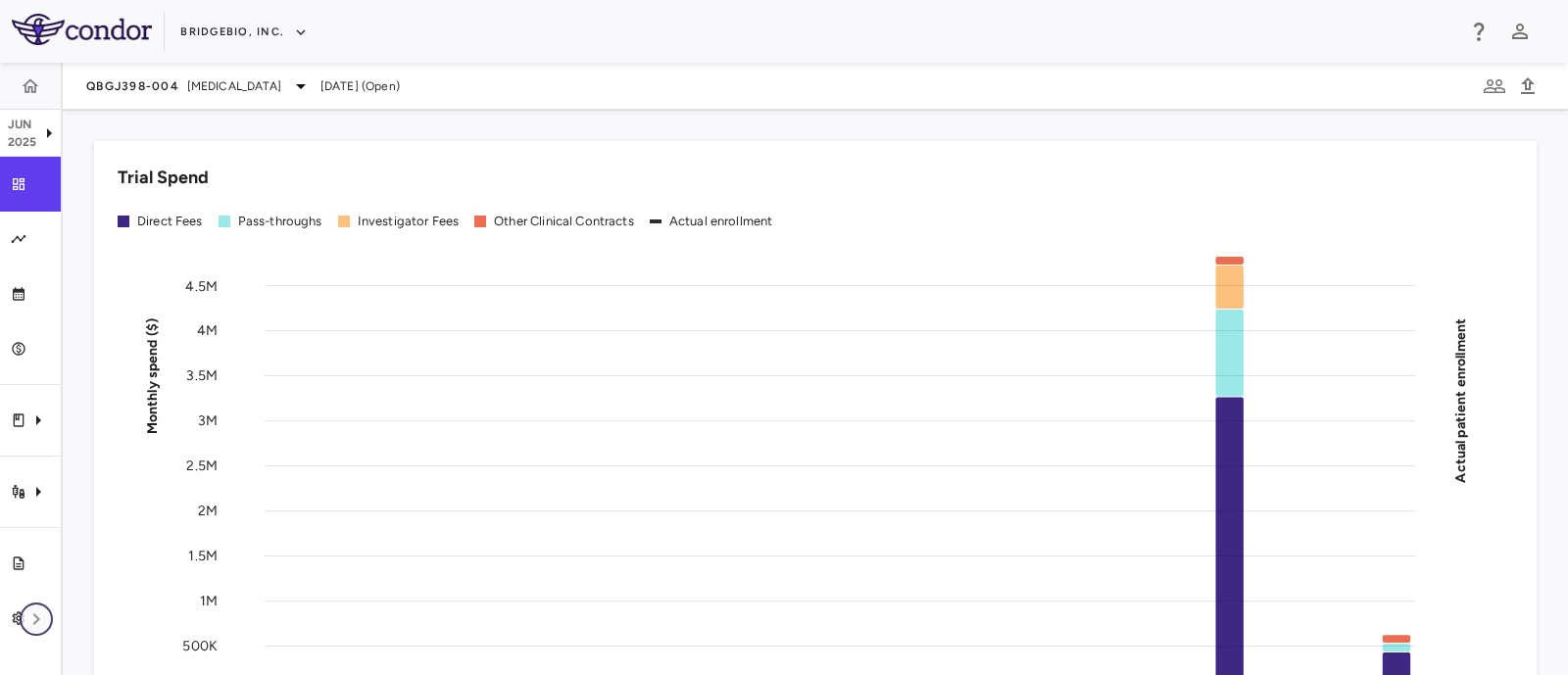
click at [40, 608] on icon "button" at bounding box center [37, 619] width 24 height 24
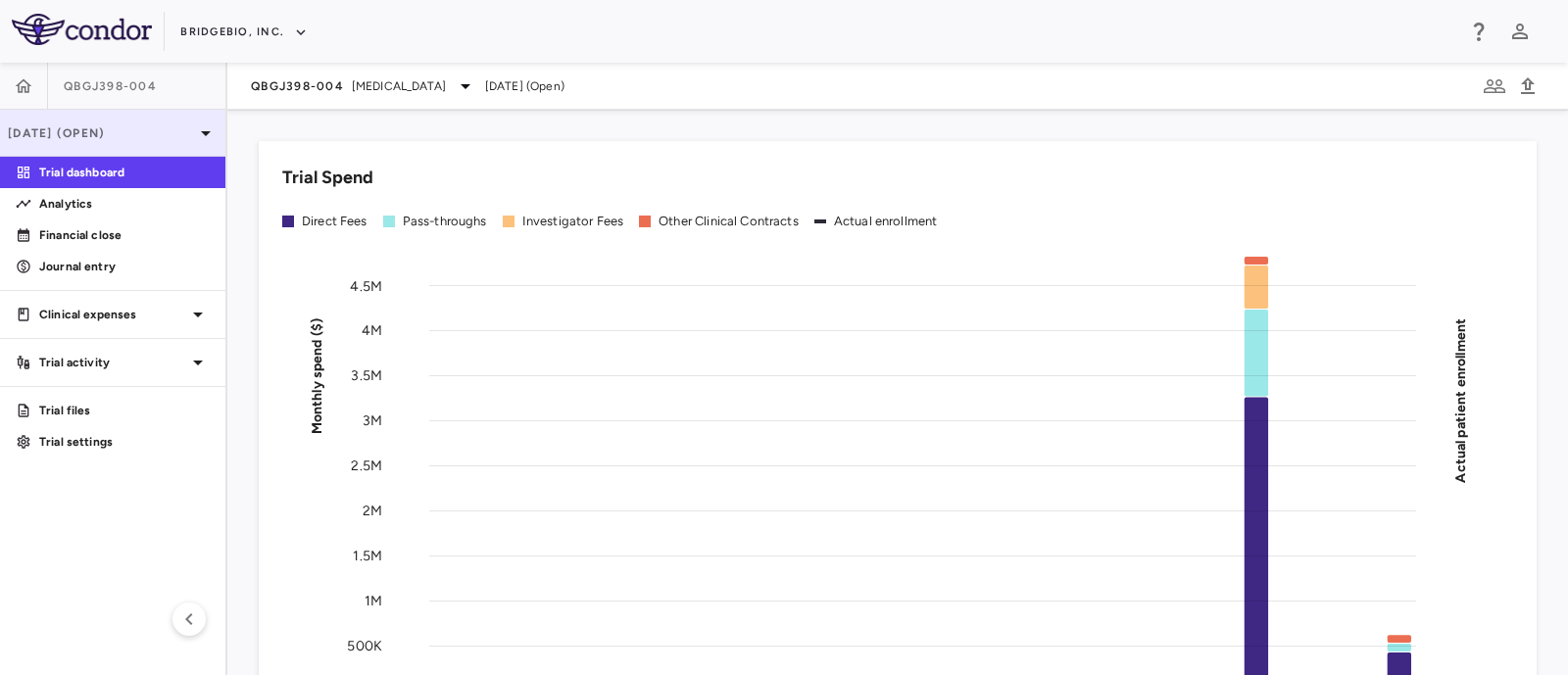
click at [187, 133] on p "[DATE] (Open)" at bounding box center [101, 133] width 187 height 18
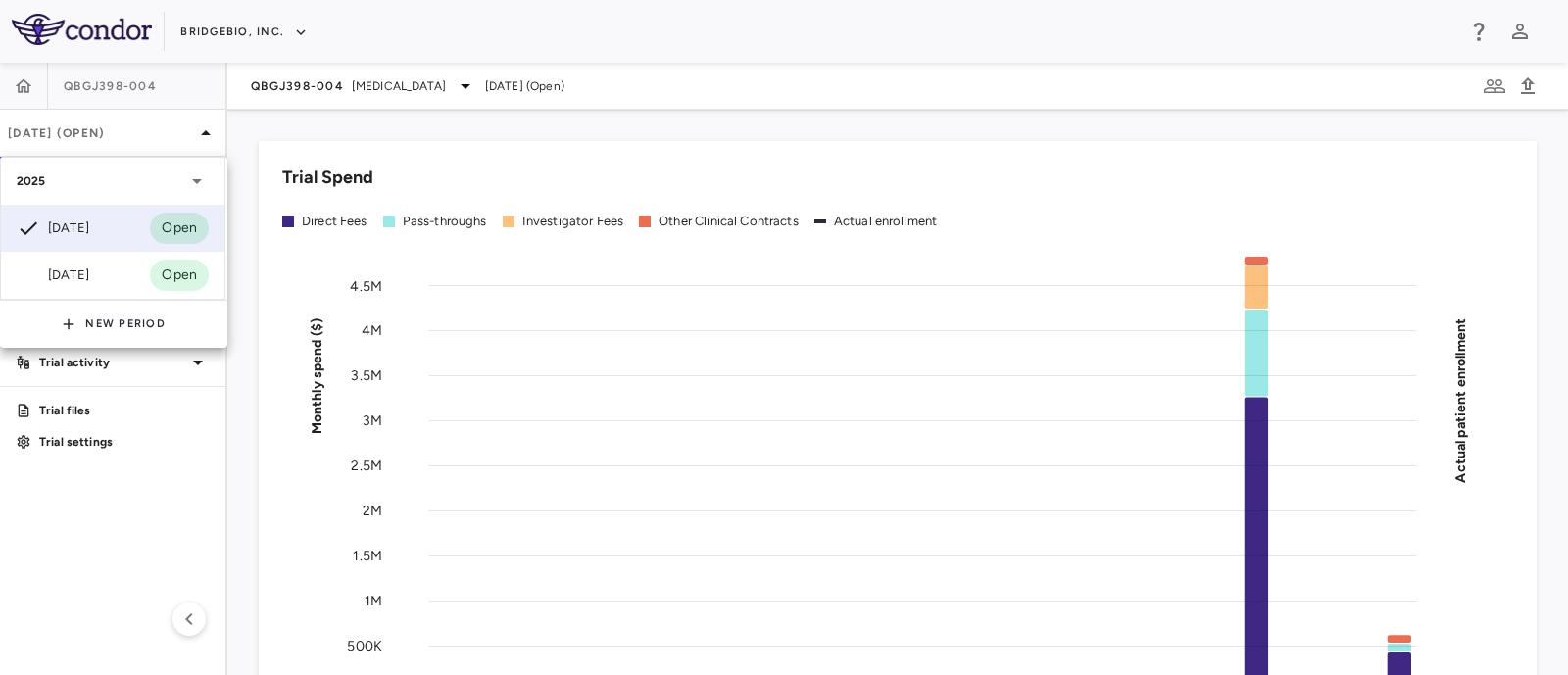
click at [229, 304] on div at bounding box center [784, 338] width 1568 height 675
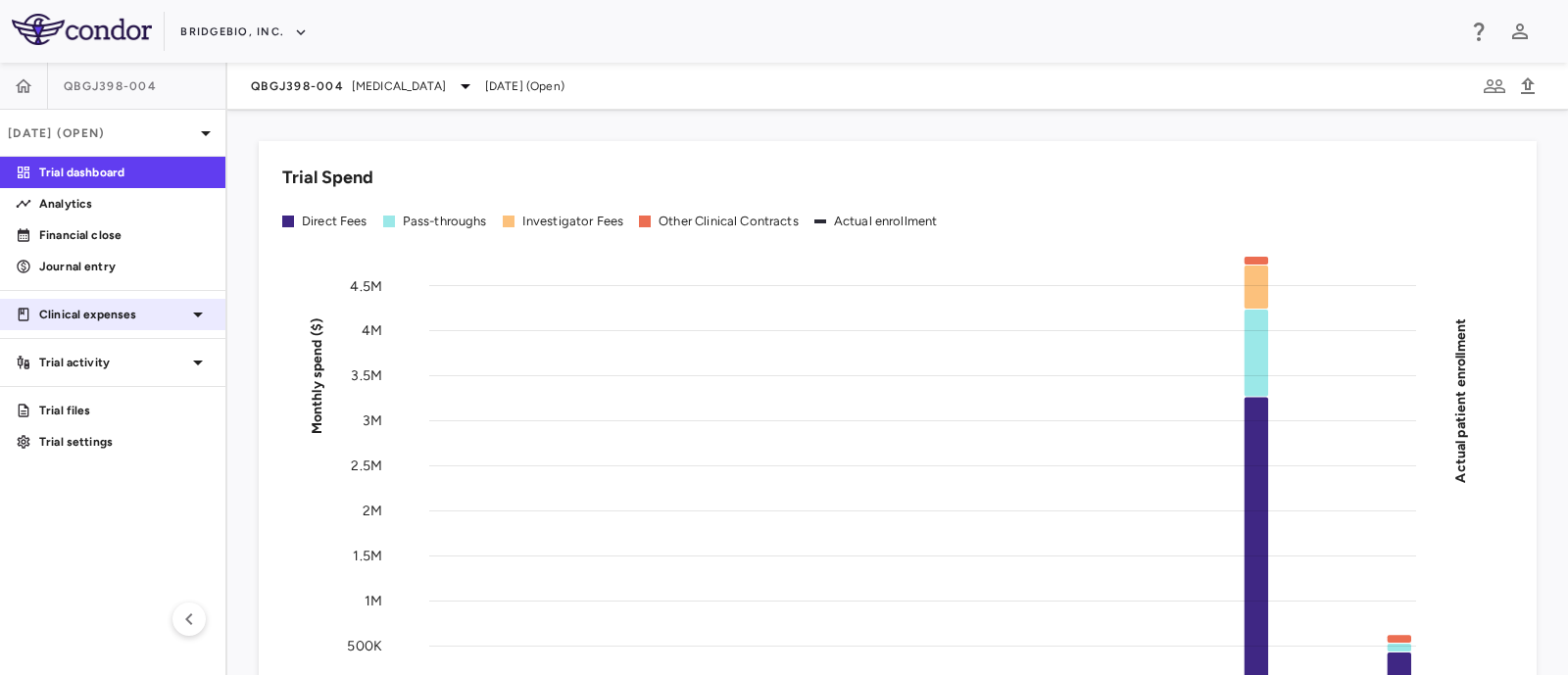
click at [179, 319] on p "Clinical expenses" at bounding box center [112, 315] width 147 height 18
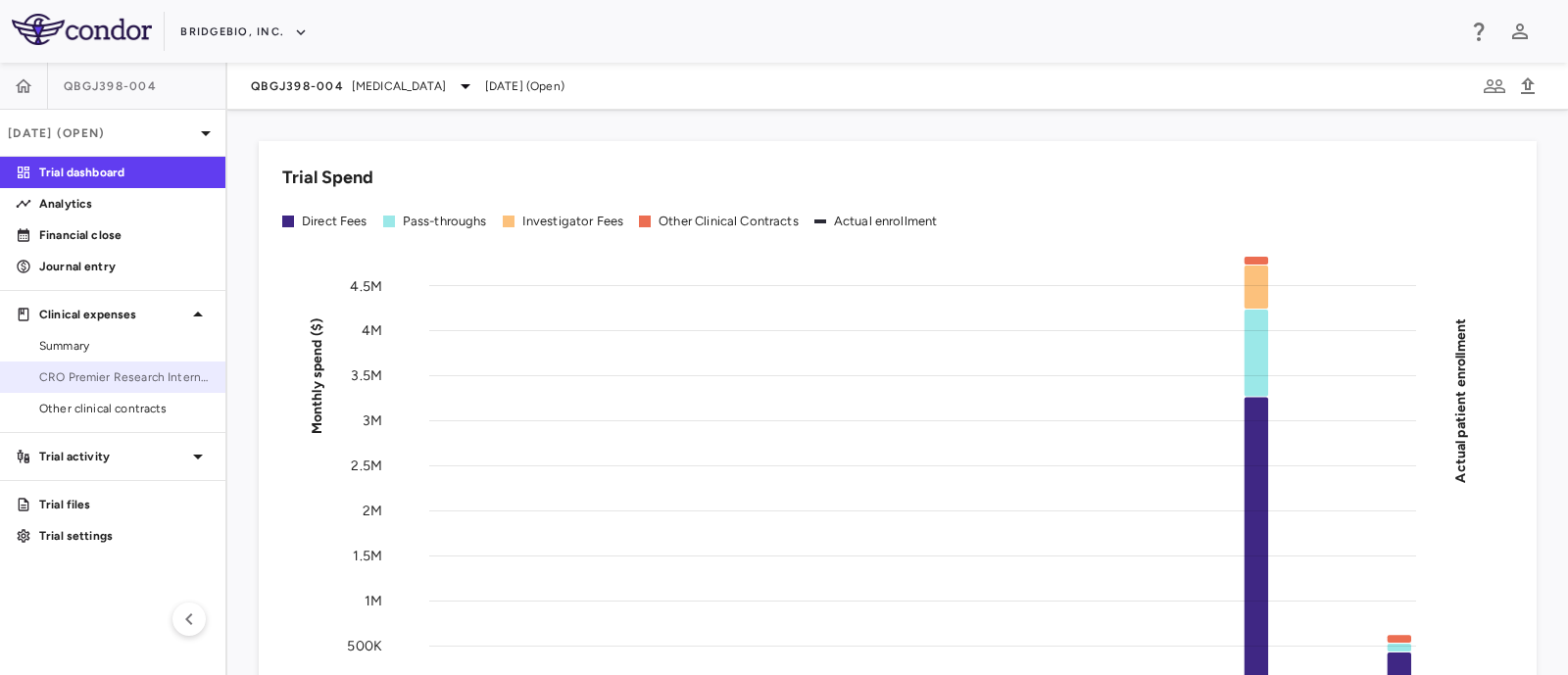
click at [82, 382] on span "CRO Premier Research International" at bounding box center [124, 377] width 171 height 18
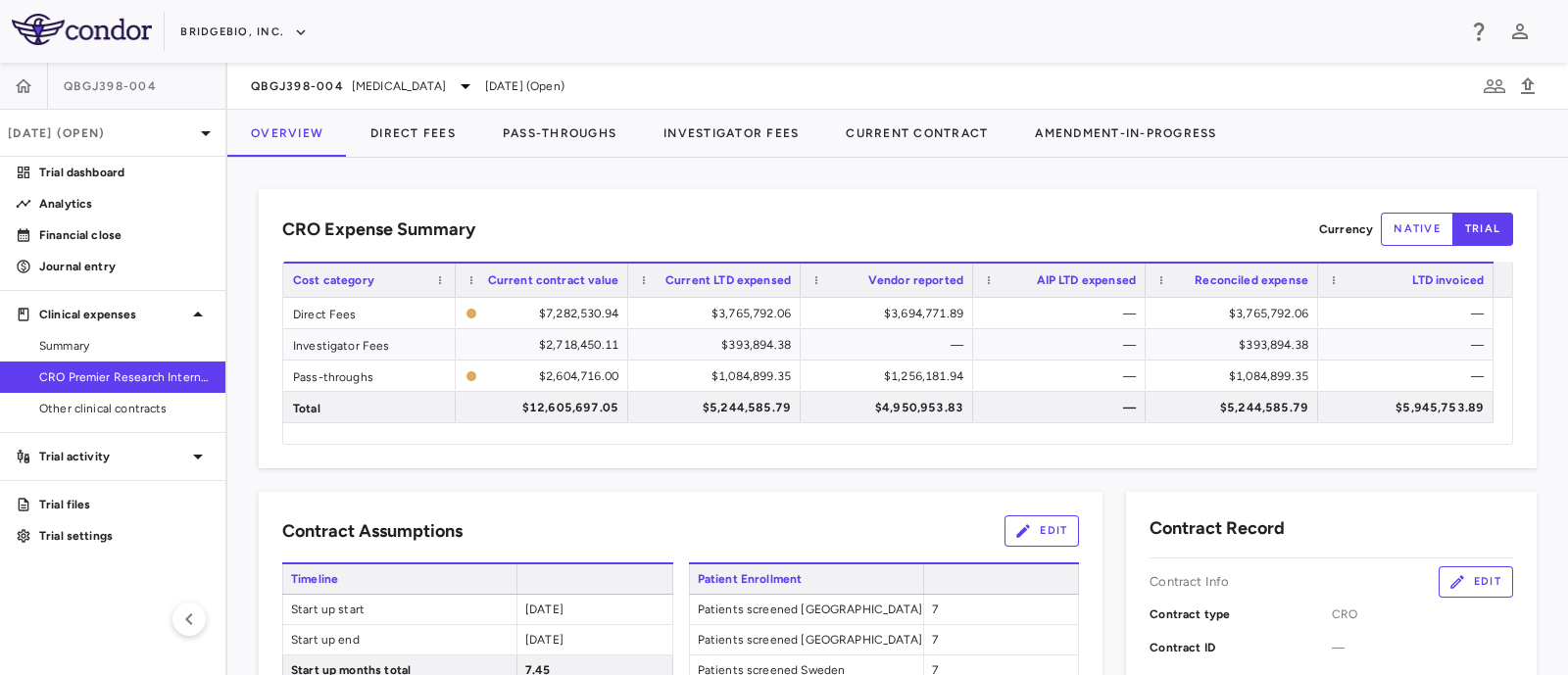
click at [1404, 213] on button "native" at bounding box center [1417, 229] width 72 height 34
click at [1485, 228] on button "trial" at bounding box center [1483, 229] width 61 height 34
type button "trial"
click at [27, 84] on icon "button" at bounding box center [24, 86] width 20 height 20
